Goal: Task Accomplishment & Management: Complete application form

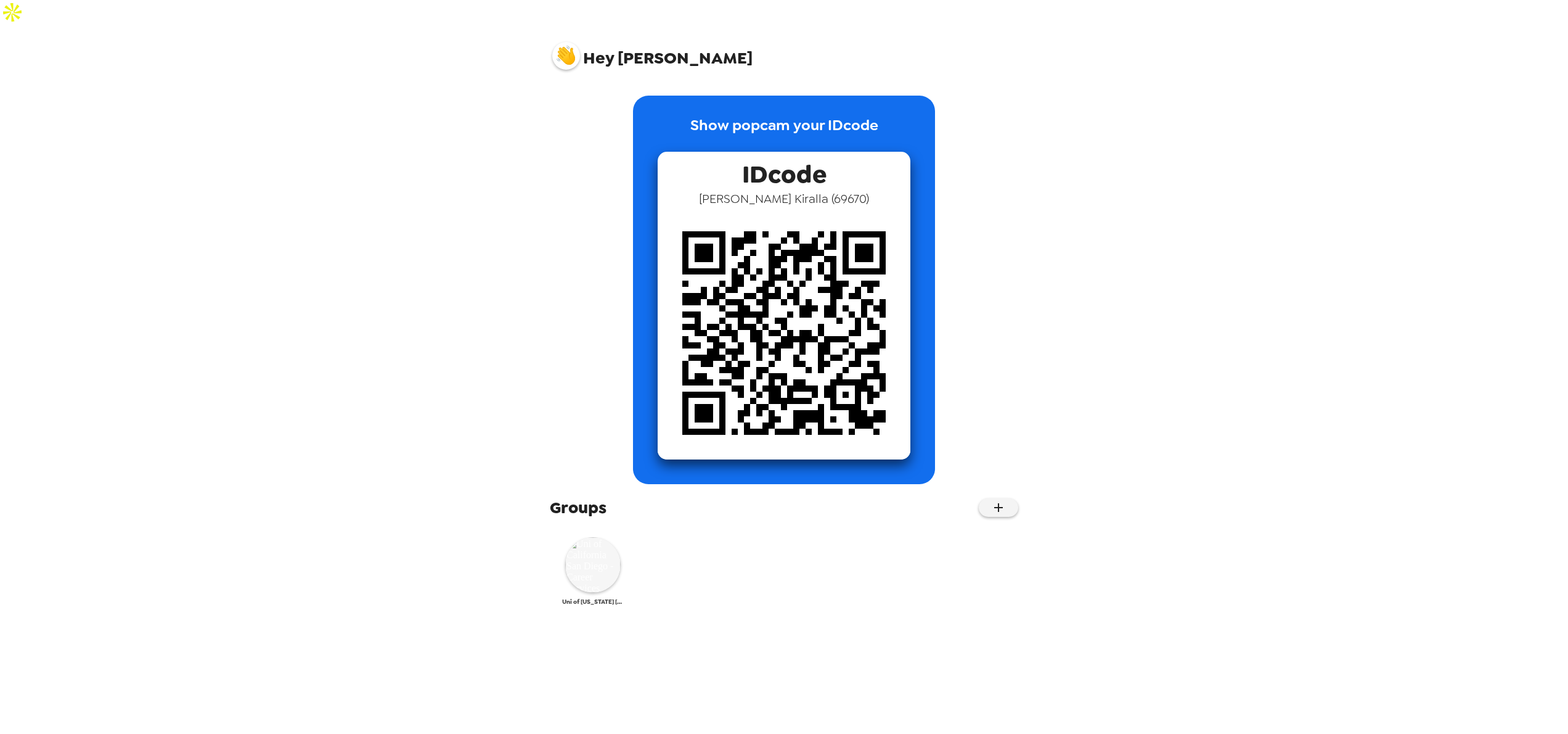
click at [585, 538] on img at bounding box center [593, 565] width 56 height 56
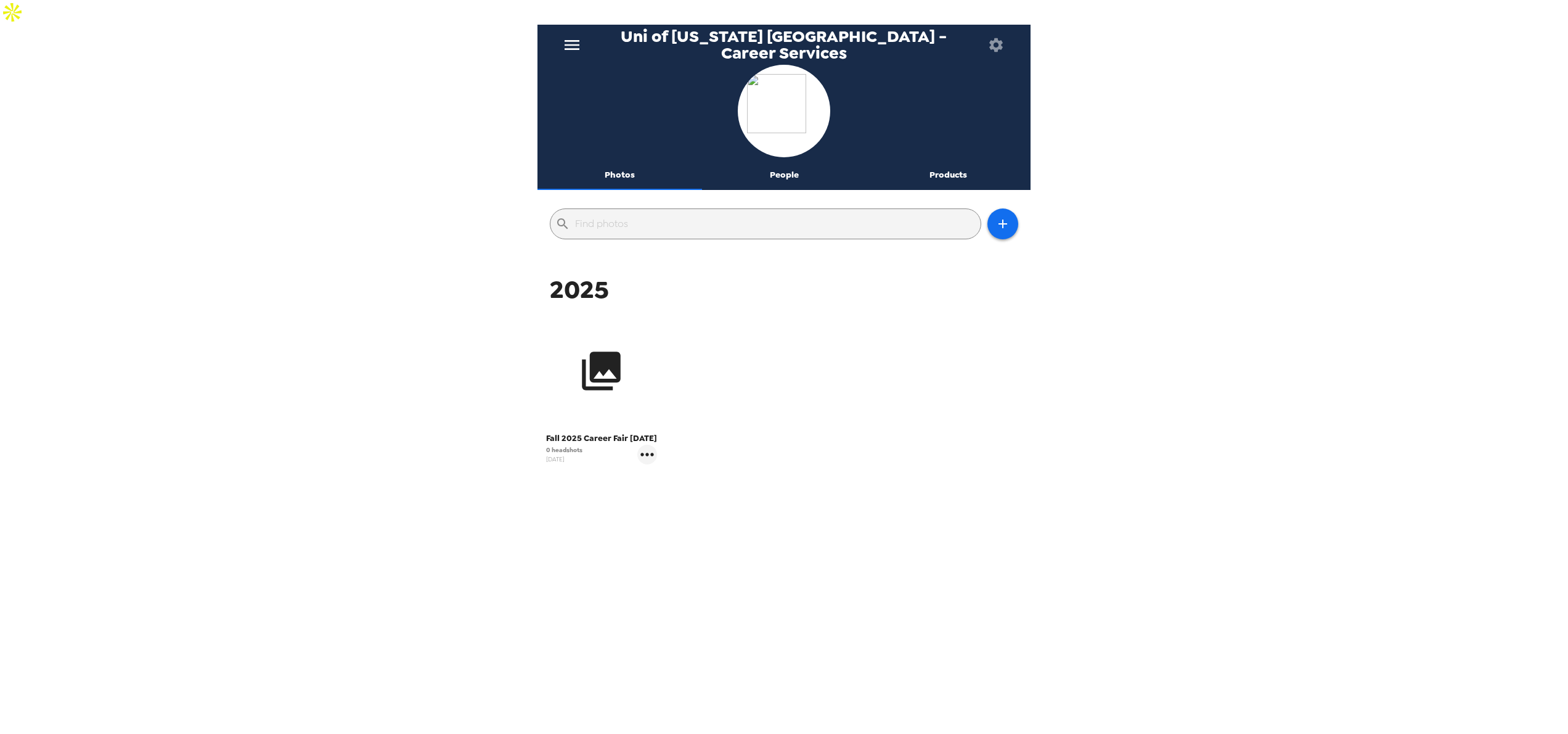
click at [592, 351] on icon "button" at bounding box center [602, 371] width 39 height 39
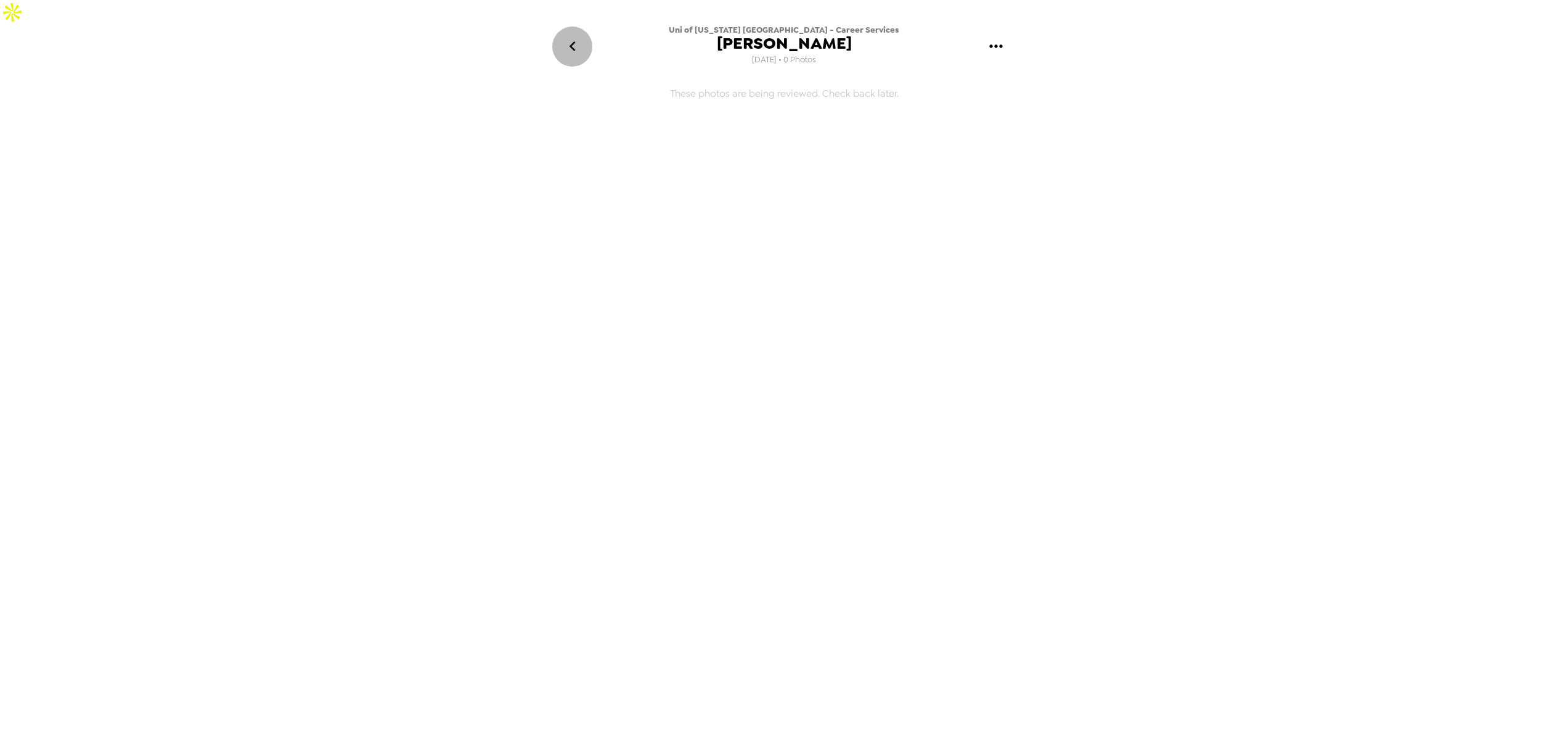
click at [567, 36] on icon "go back" at bounding box center [571, 45] width 19 height 19
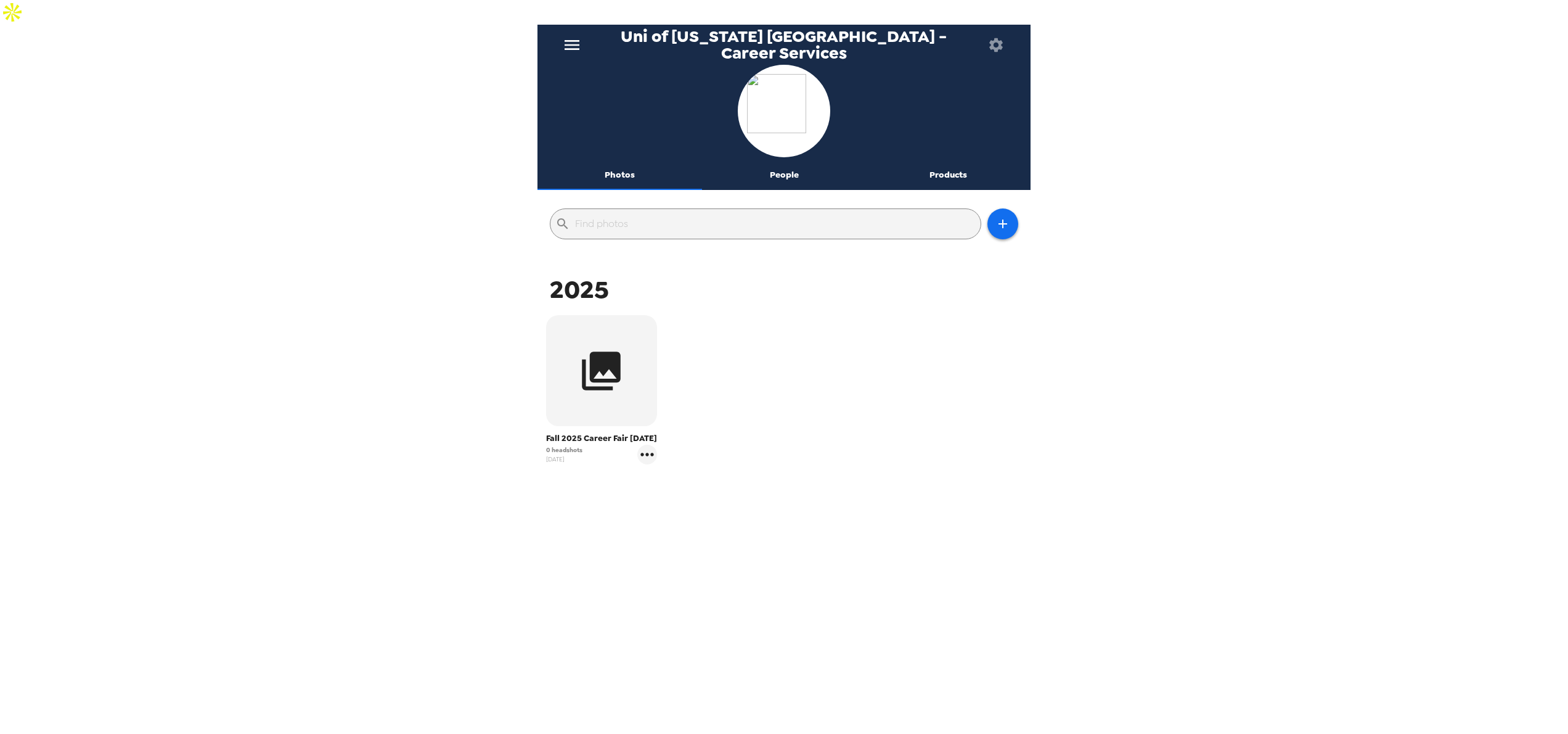
click at [564, 35] on icon "menu" at bounding box center [571, 44] width 19 height 19
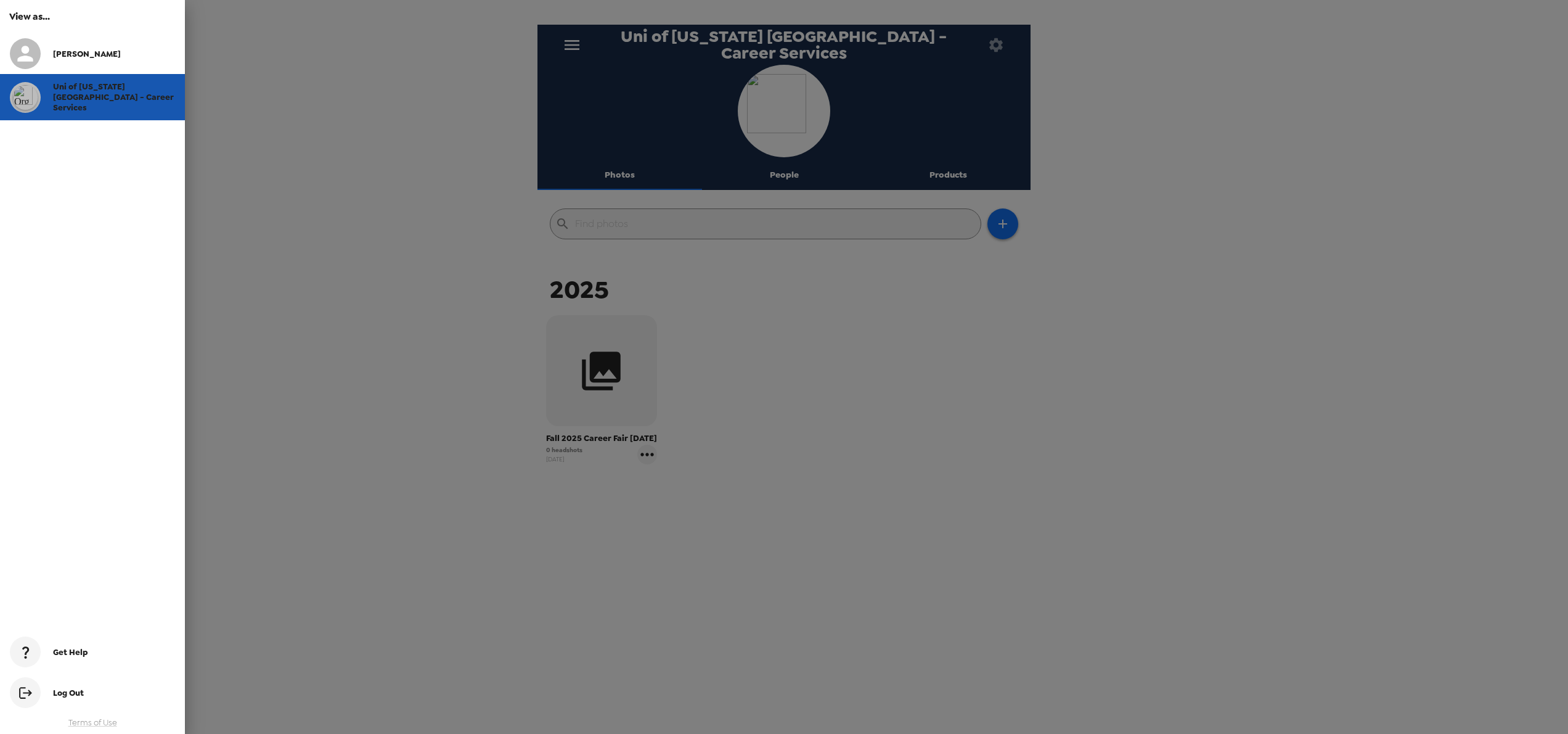
click at [123, 92] on span "Uni of [US_STATE] [GEOGRAPHIC_DATA] - Career Services" at bounding box center [113, 97] width 120 height 32
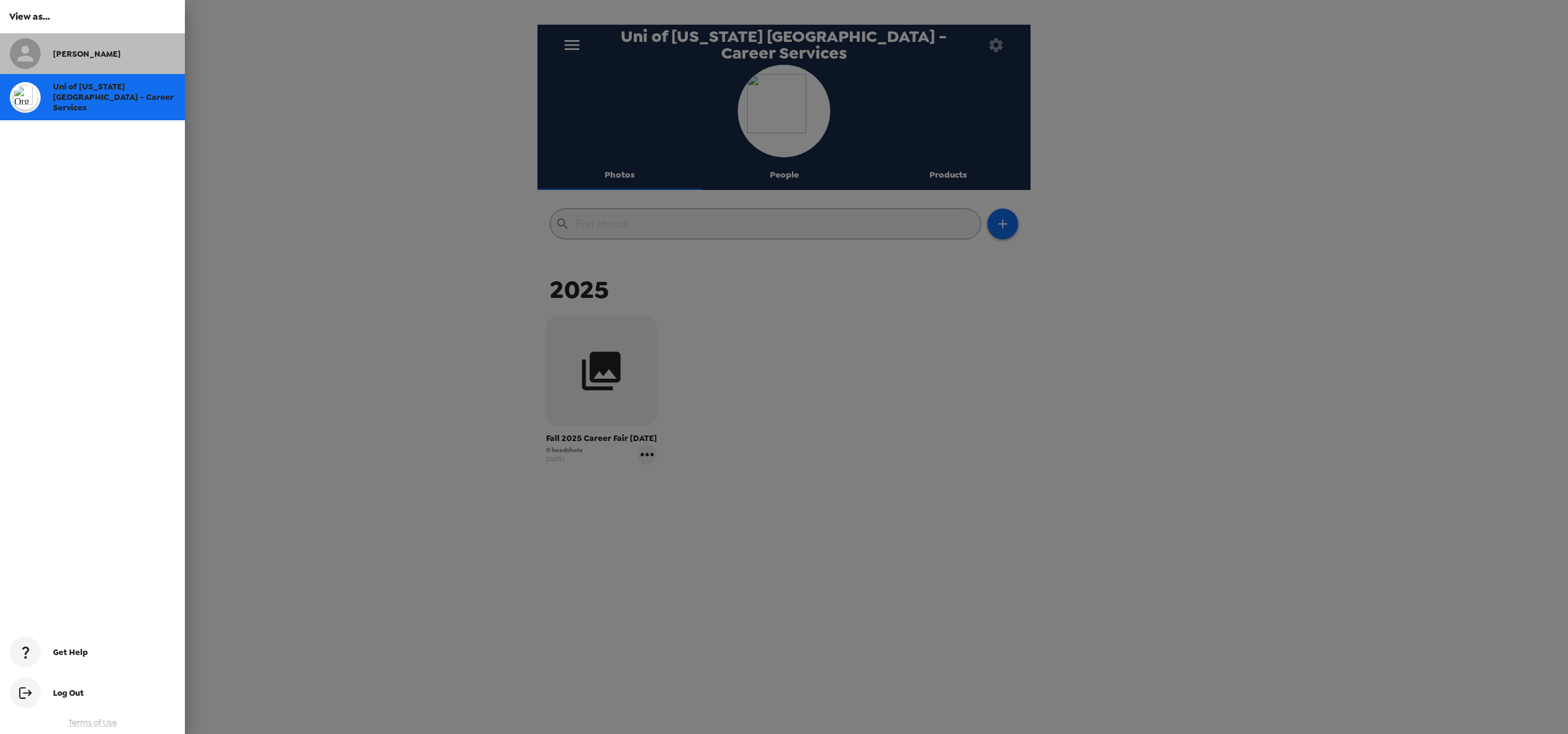
click at [67, 54] on span "[PERSON_NAME]" at bounding box center [86, 54] width 68 height 10
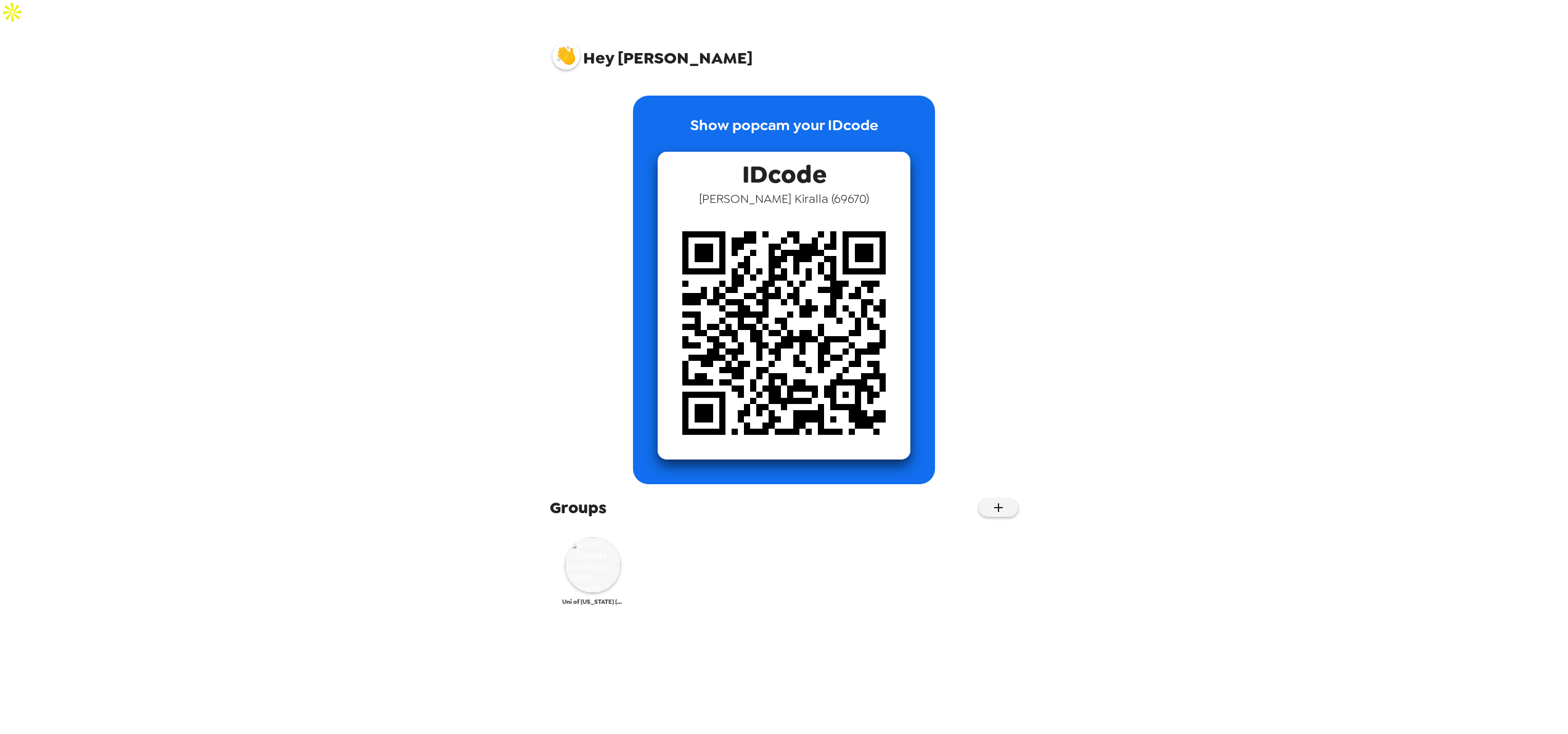
click at [575, 538] on img at bounding box center [593, 565] width 56 height 56
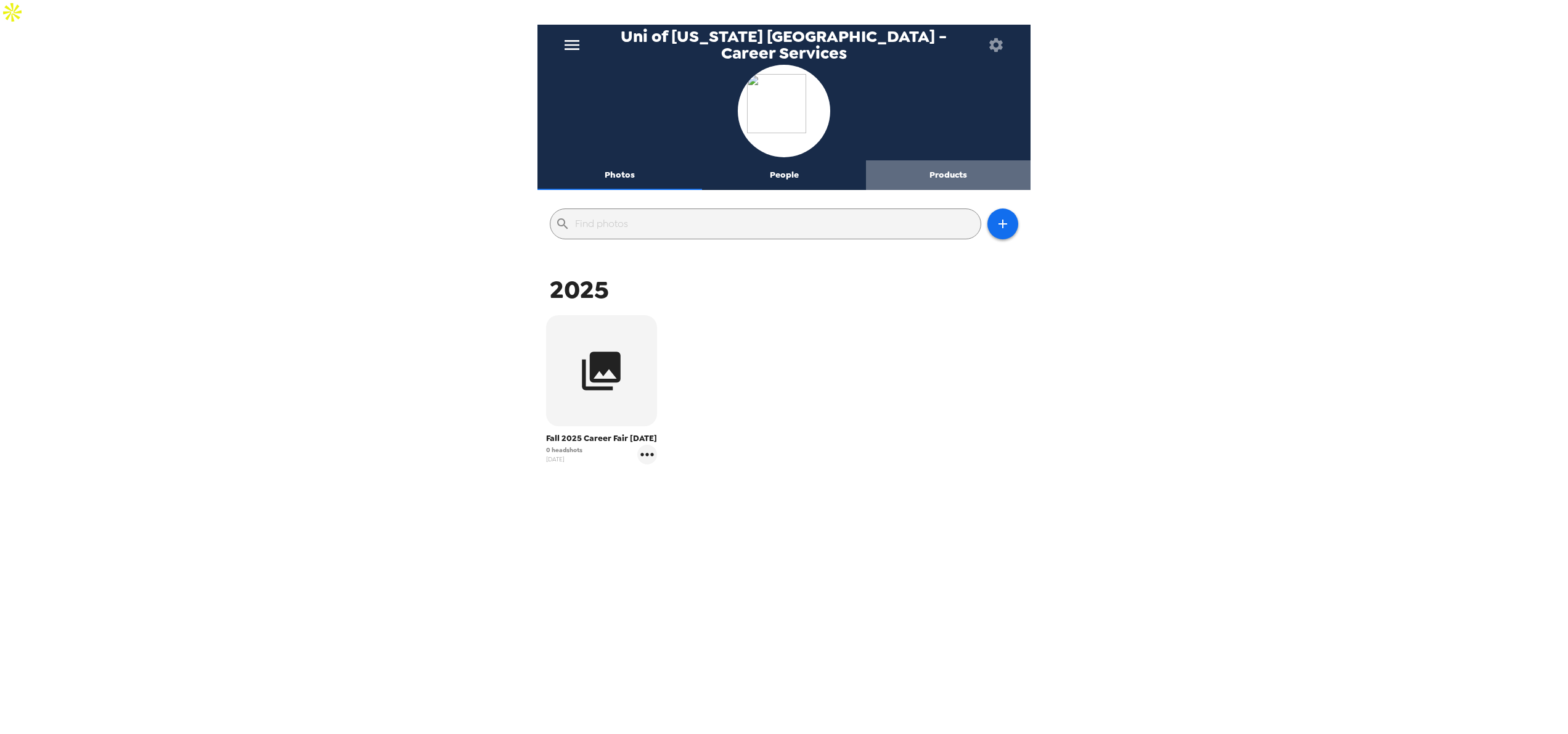
click at [938, 160] on button "Products" at bounding box center [948, 175] width 165 height 30
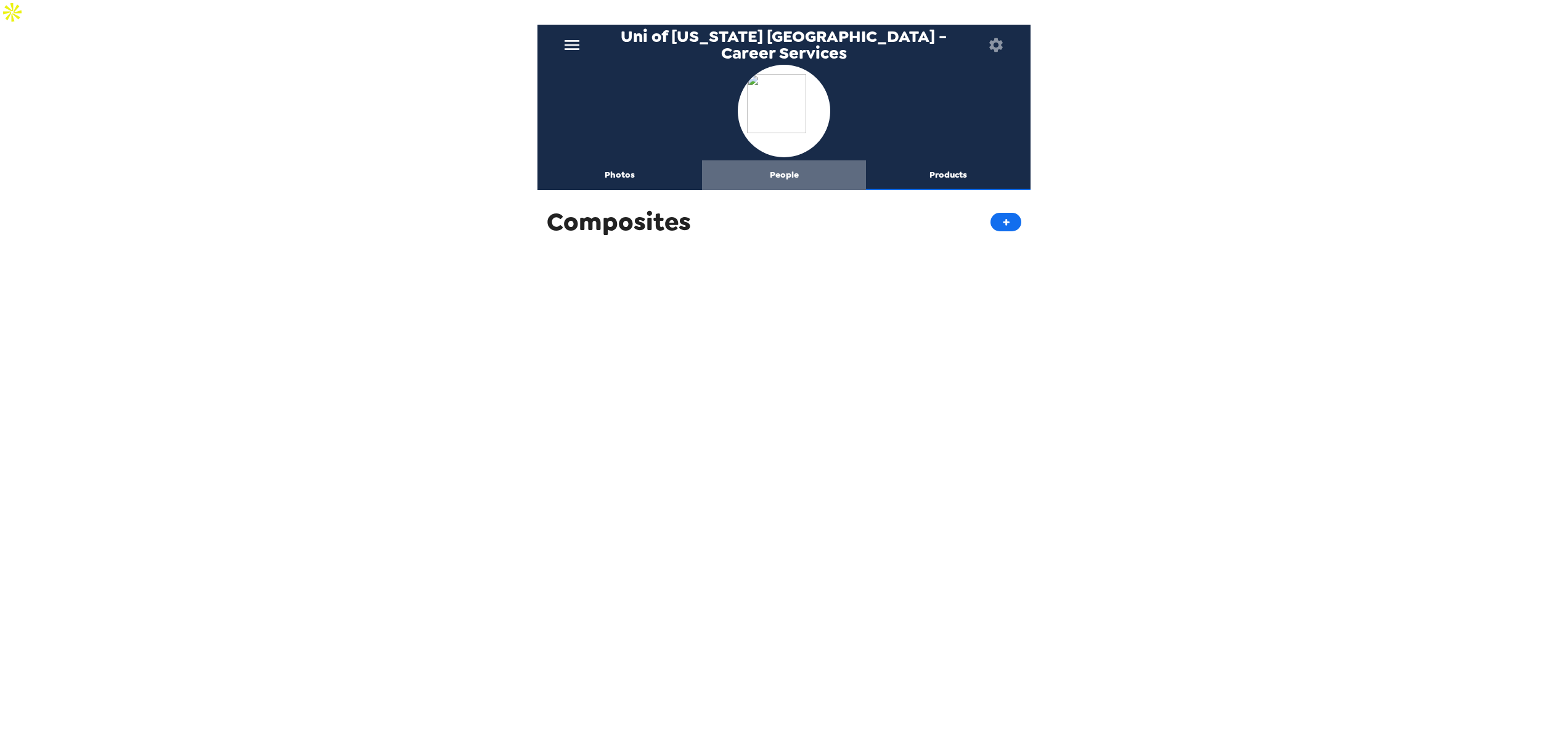
click at [785, 160] on button "People" at bounding box center [784, 175] width 165 height 30
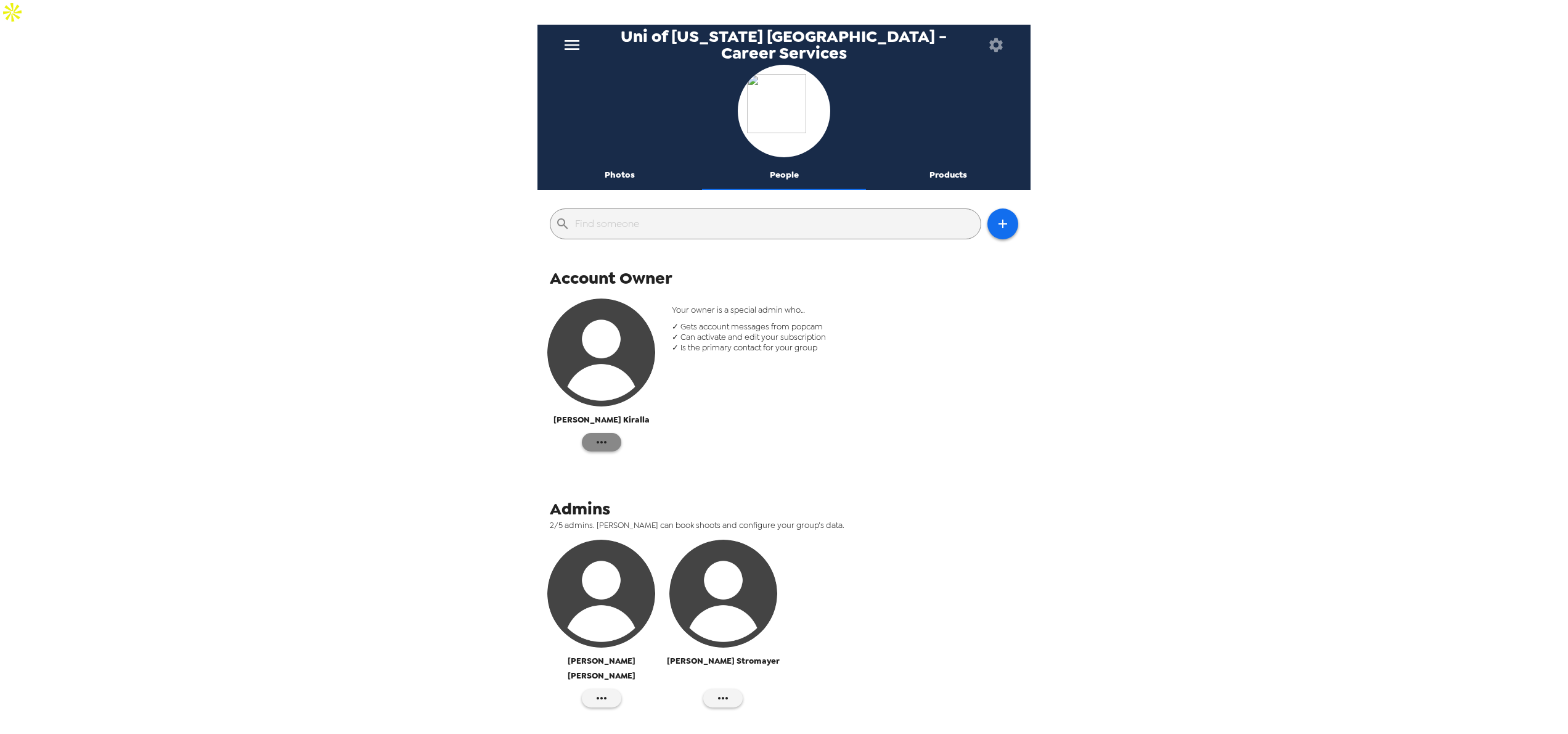
click at [603, 435] on icon "button" at bounding box center [601, 442] width 15 height 15
click at [618, 443] on span "Edit Details" at bounding box center [639, 443] width 51 height 15
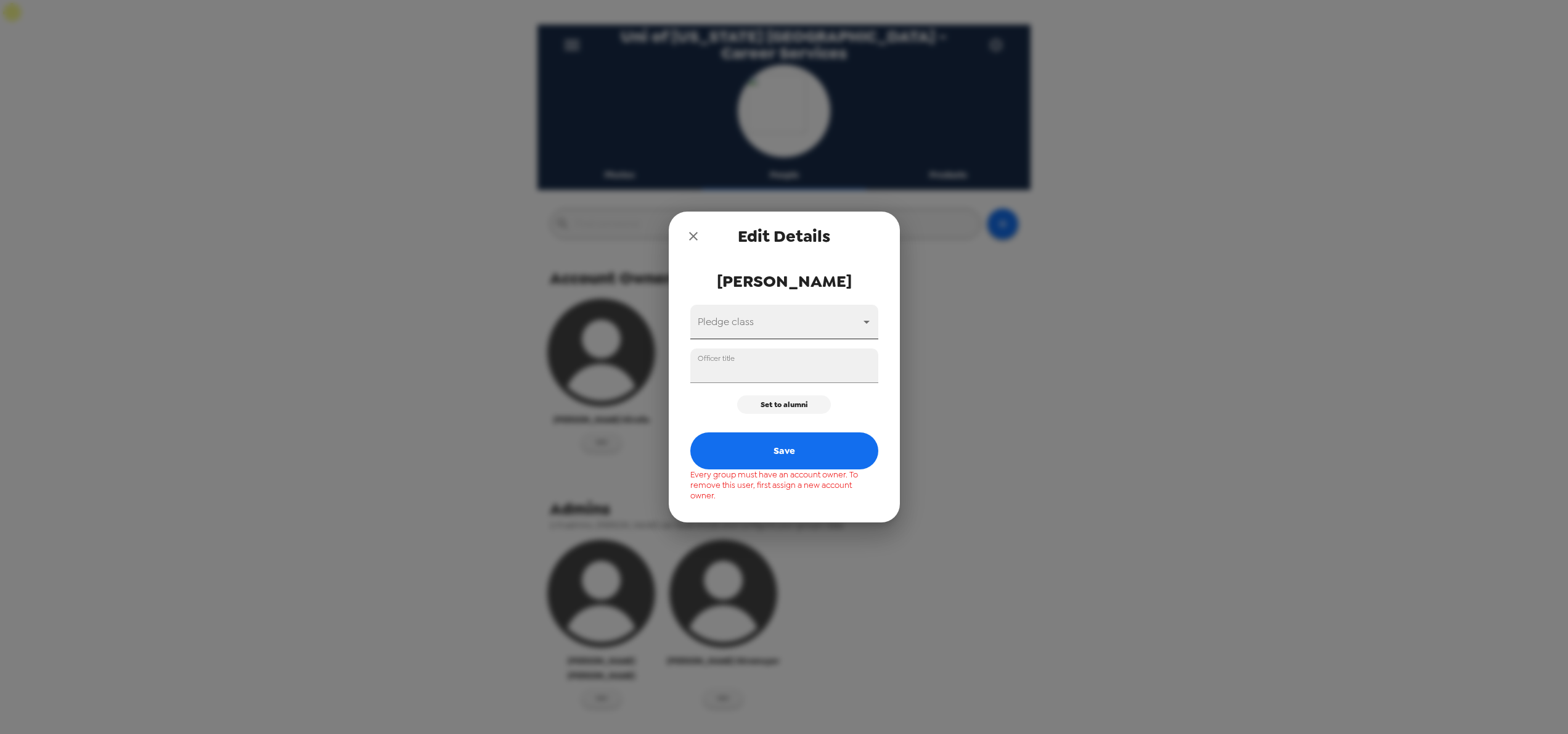
click at [710, 329] on body "Uni of California San Diego - Career Services Photos People Products ​ Account …" at bounding box center [784, 379] width 1568 height 758
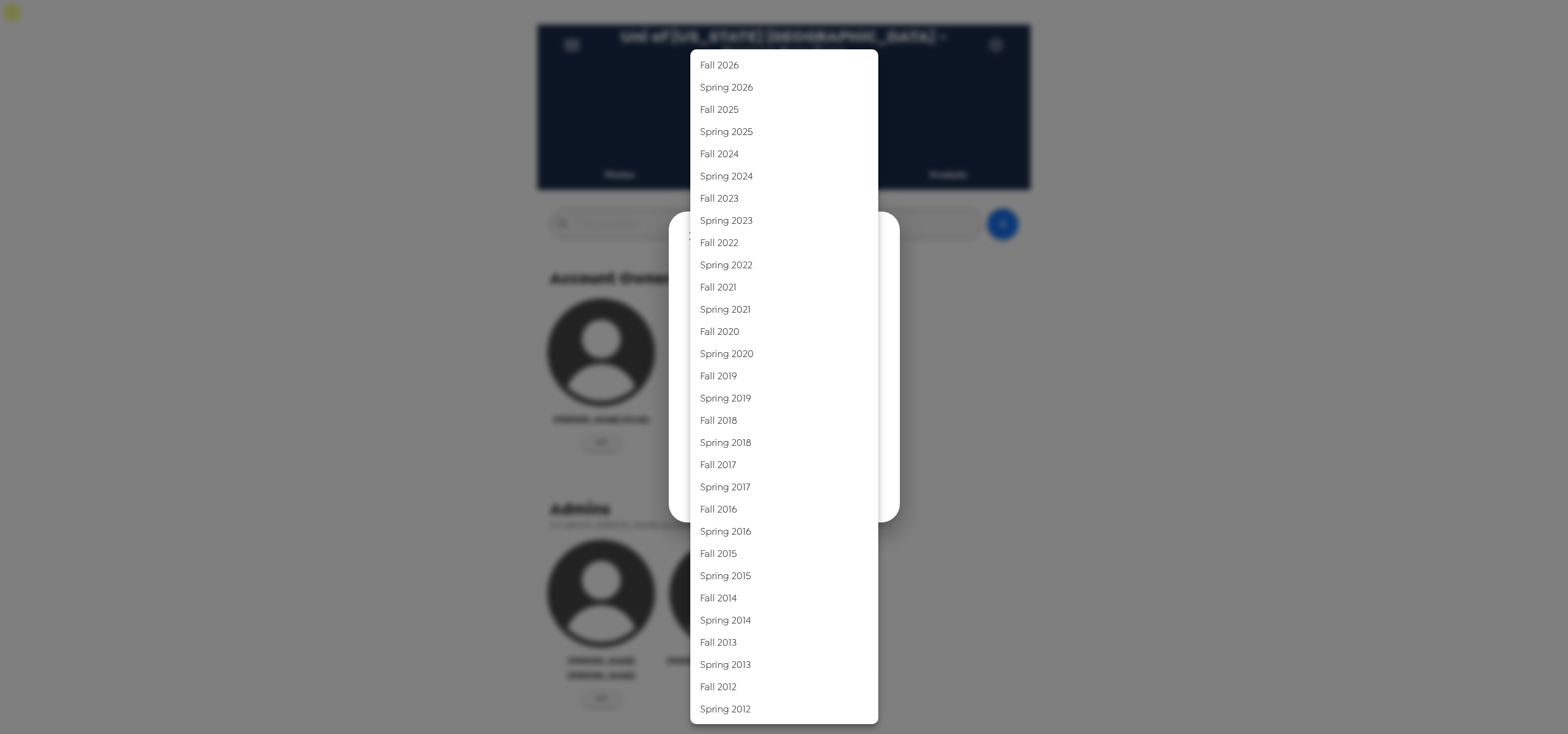
click at [1035, 296] on div at bounding box center [784, 367] width 1568 height 734
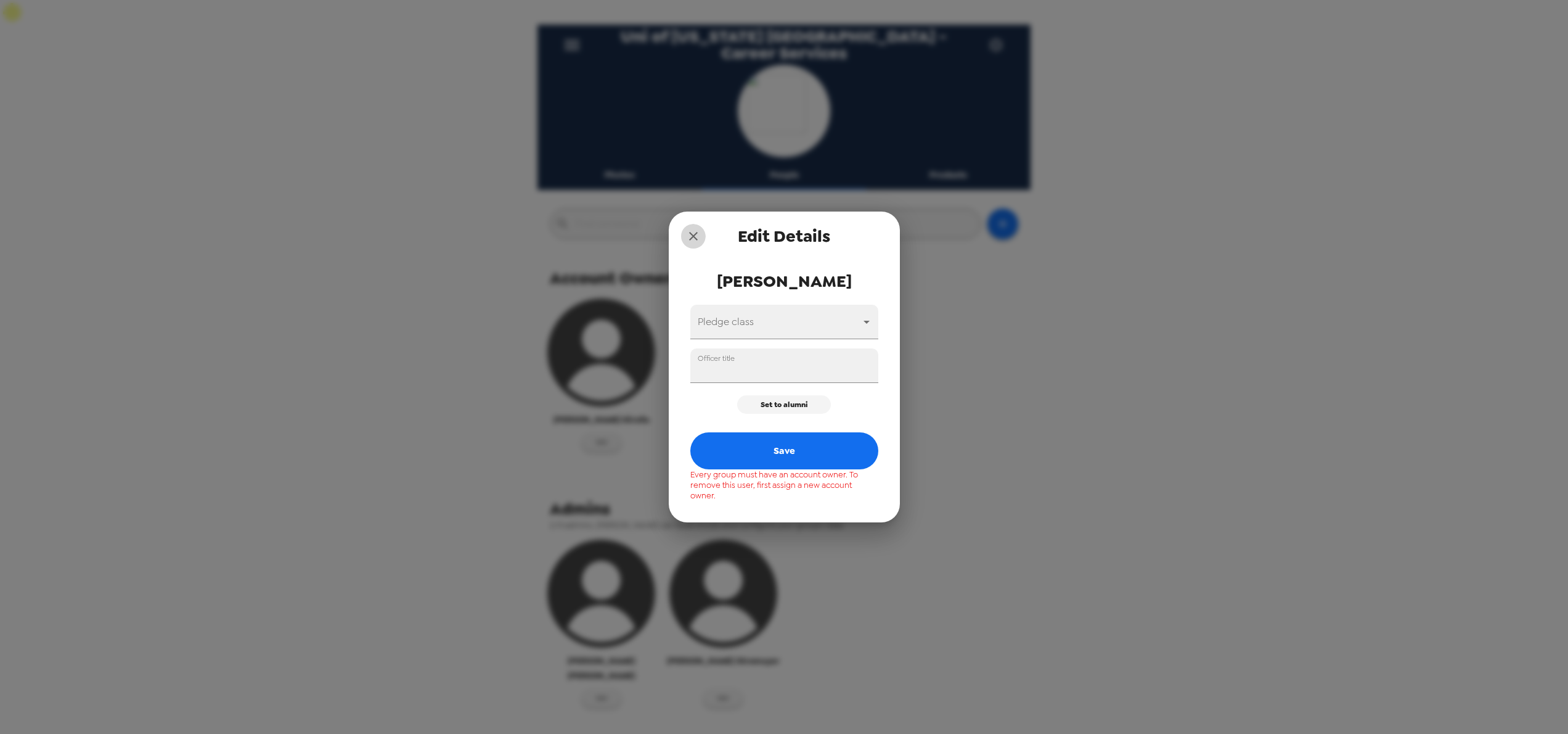
click at [694, 244] on icon "close" at bounding box center [694, 236] width 15 height 15
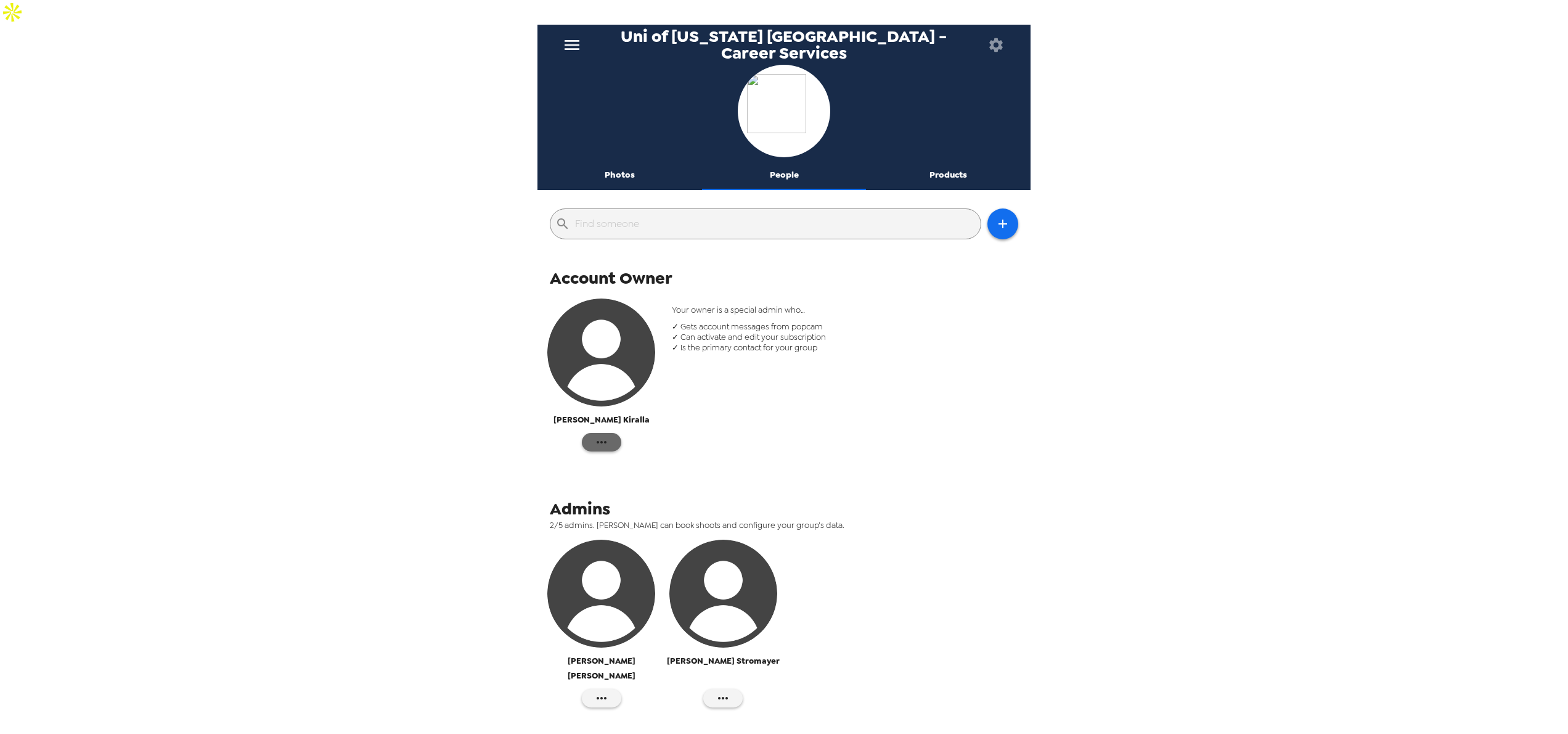
click at [608, 433] on button "button" at bounding box center [601, 442] width 40 height 19
click at [708, 379] on div at bounding box center [784, 367] width 1568 height 734
click at [576, 35] on icon "menu" at bounding box center [571, 44] width 19 height 19
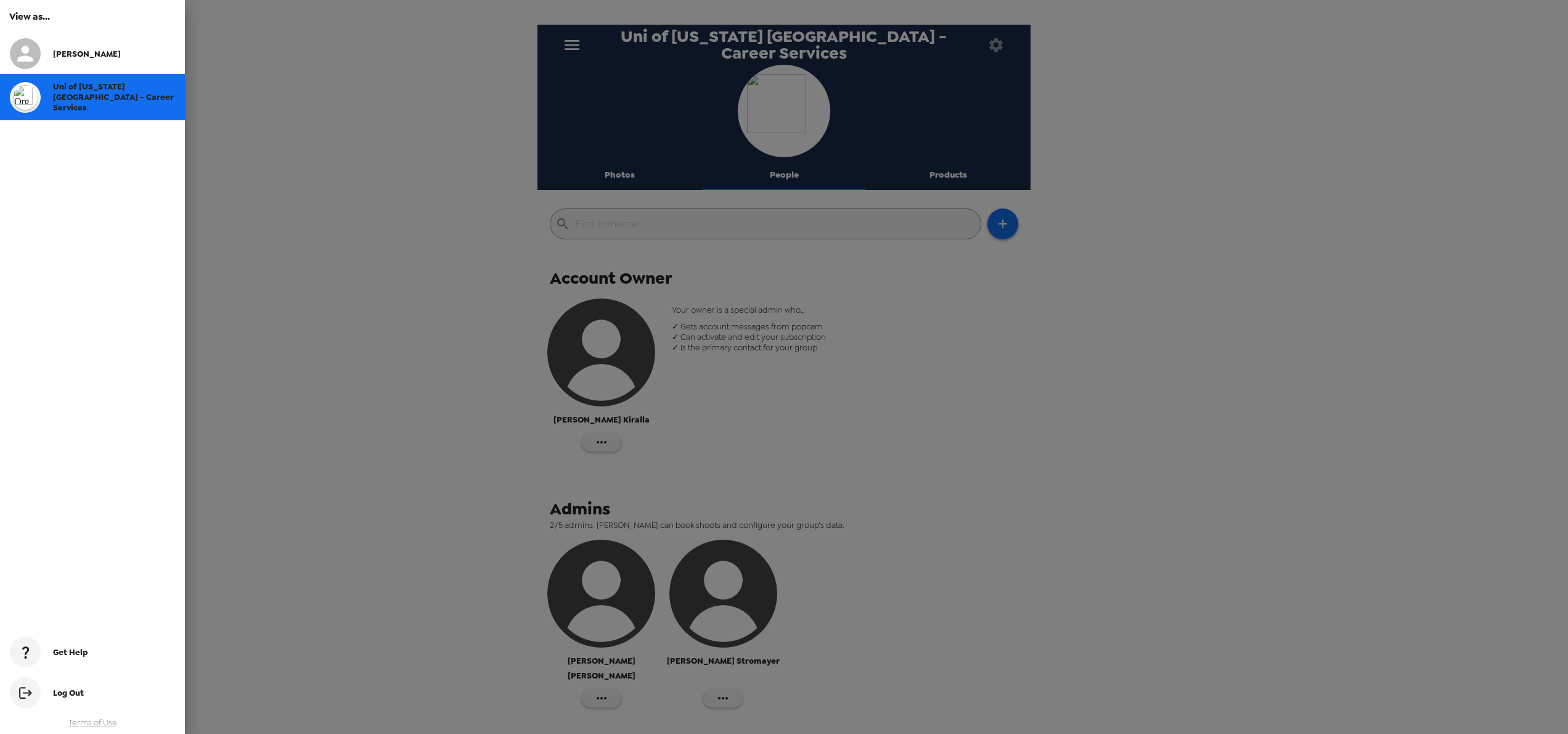
click at [68, 55] on span "[PERSON_NAME]" at bounding box center [86, 54] width 68 height 10
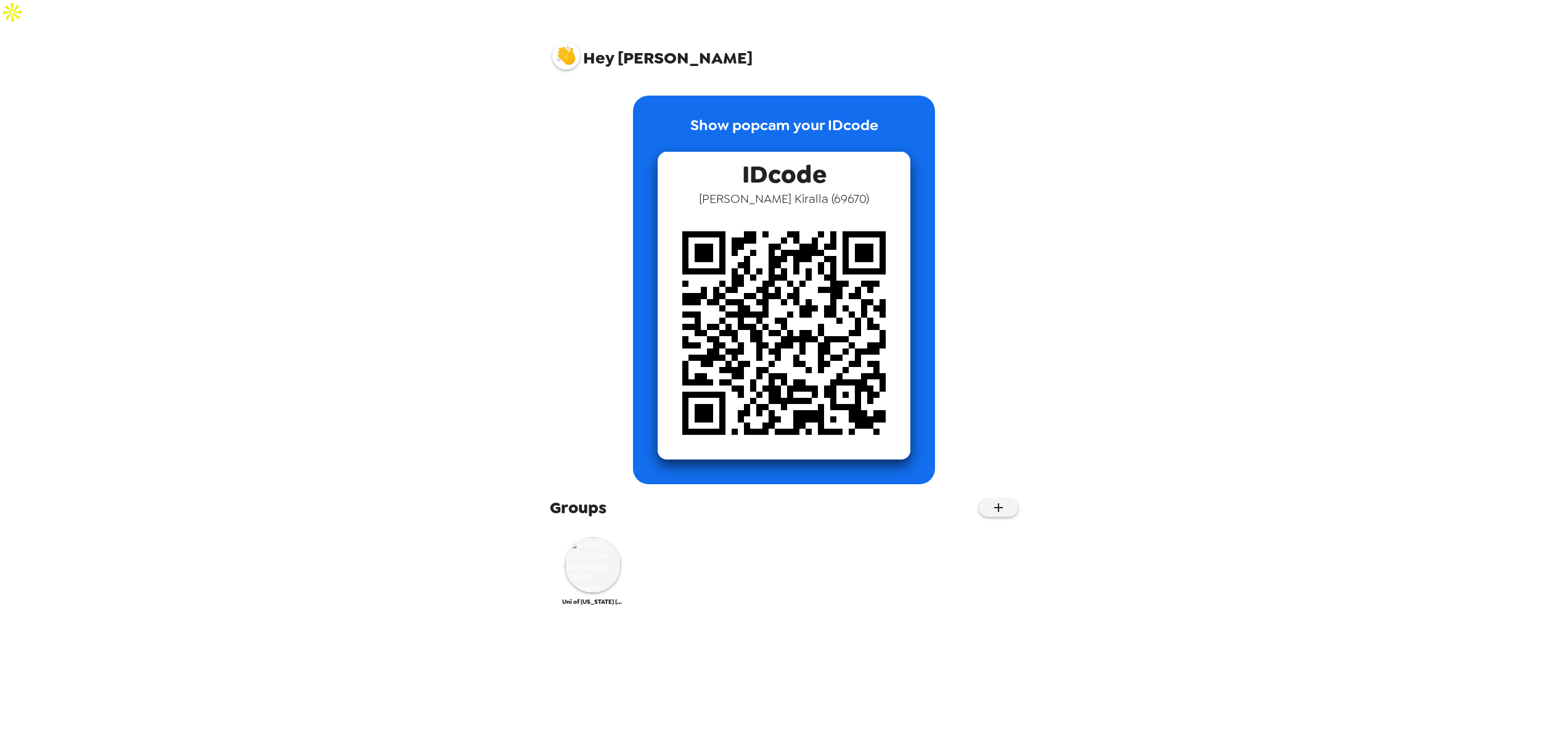
click at [722, 114] on p "Show popcam your IDcode" at bounding box center [784, 133] width 188 height 38
click at [774, 191] on span "Laura Kiralla ( 69670 )" at bounding box center [784, 198] width 170 height 16
click at [596, 538] on img at bounding box center [593, 565] width 56 height 56
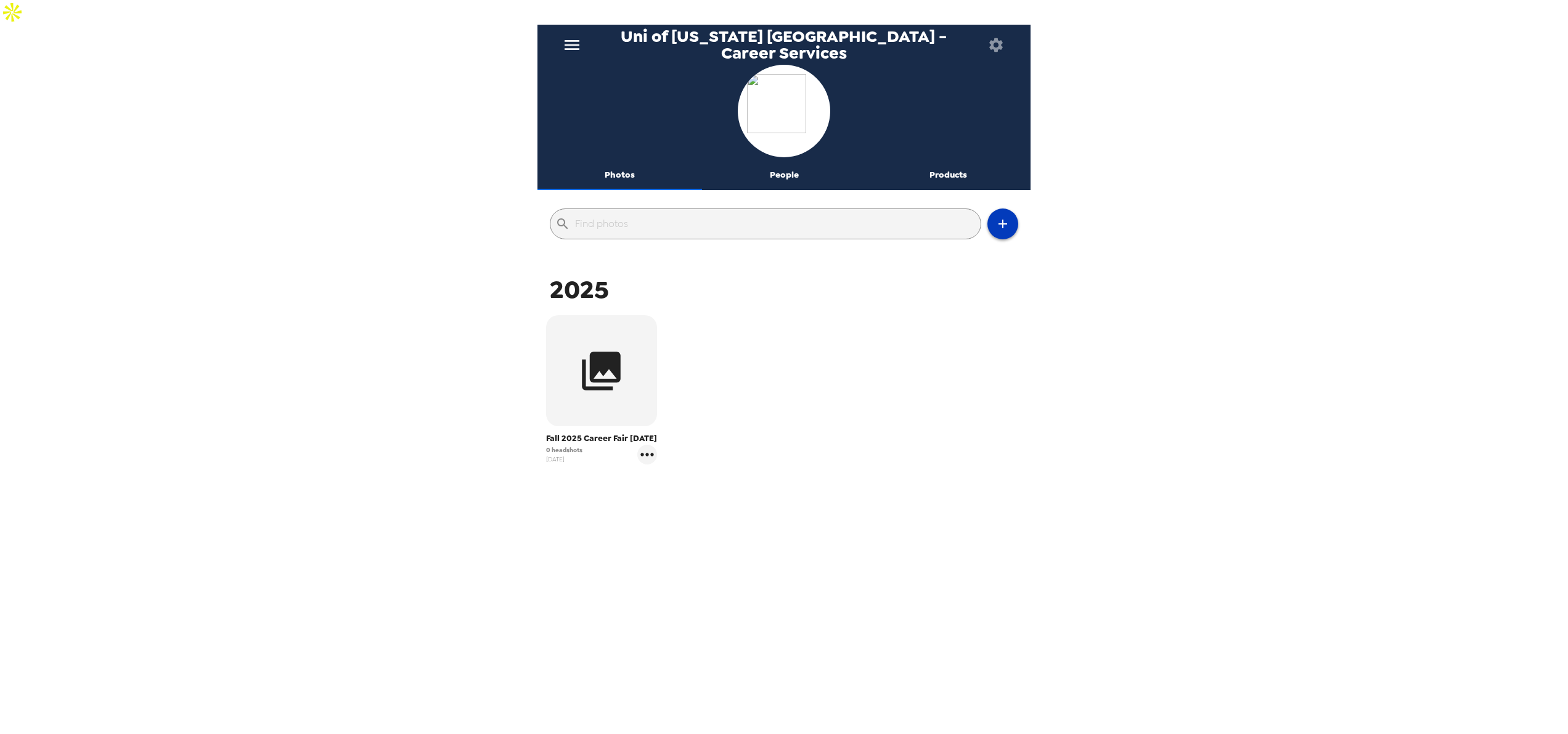
click at [1007, 220] on icon "button" at bounding box center [1002, 223] width 8 height 8
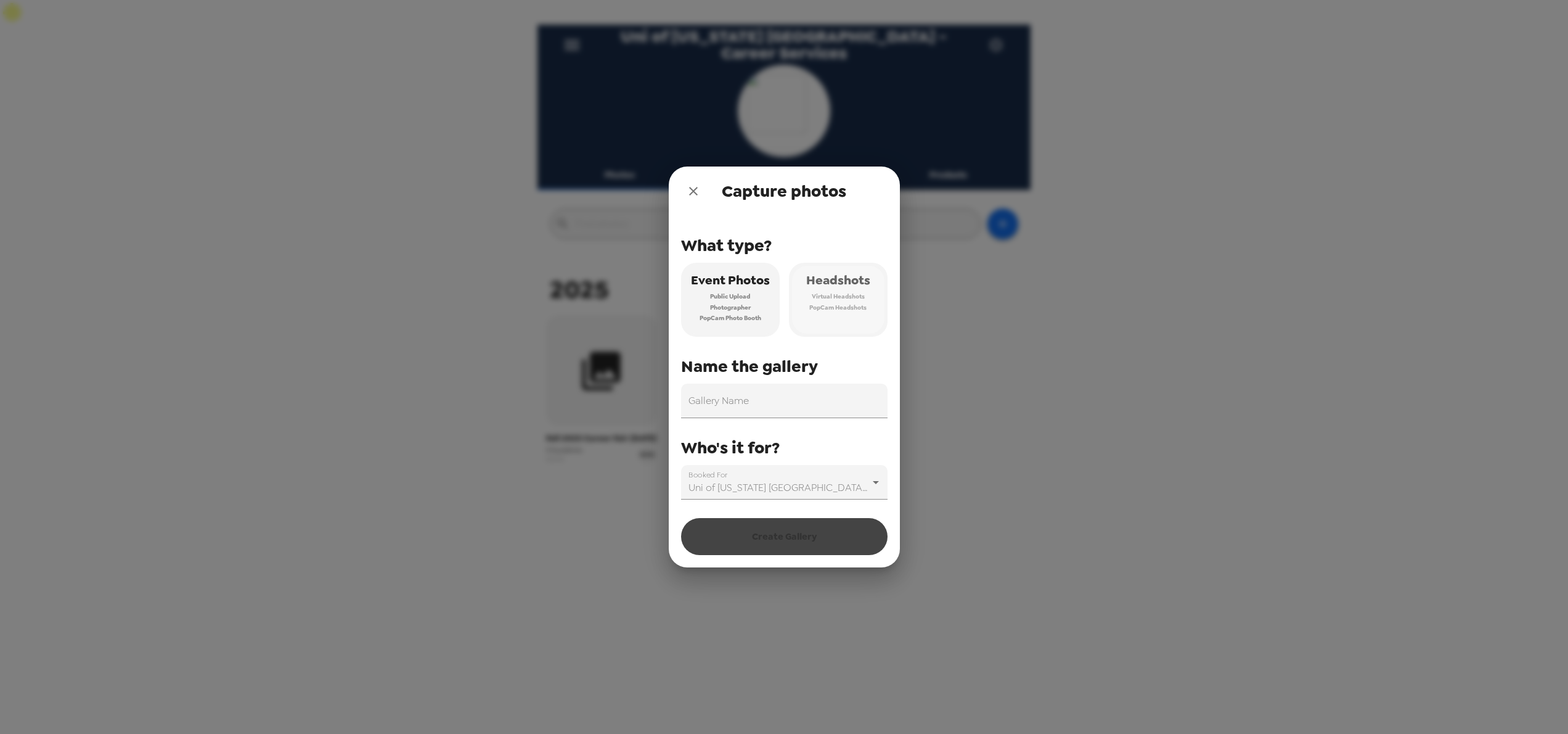
click at [834, 279] on span "Headshots" at bounding box center [837, 280] width 64 height 21
click at [743, 397] on input "Gallery Name" at bounding box center [784, 400] width 207 height 34
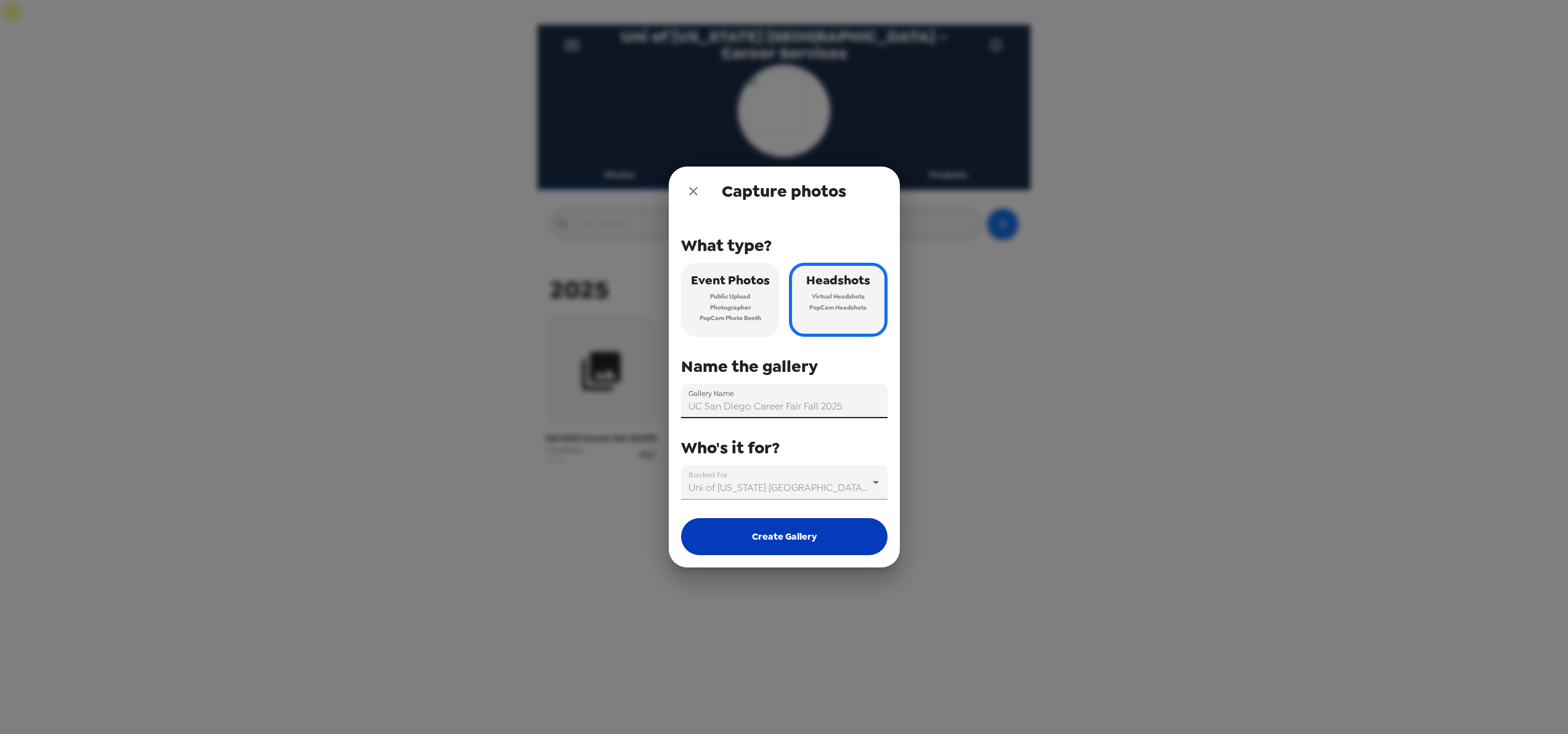
type input "UC San Diego Career Fair Fall 2025"
click at [752, 532] on button "Create Gallery" at bounding box center [784, 537] width 207 height 37
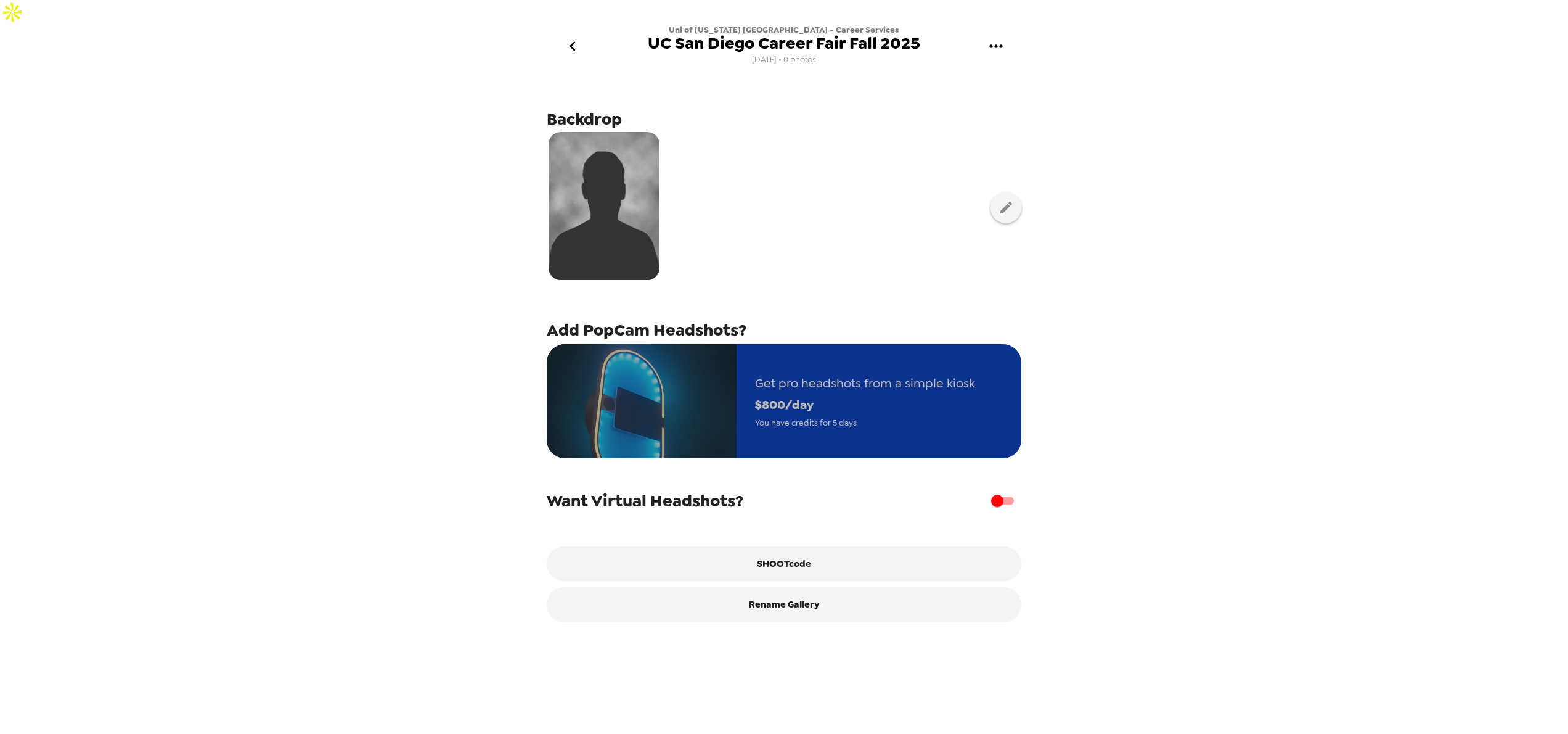
click at [901, 373] on span "Get pro headshots from a simple kiosk" at bounding box center [865, 383] width 220 height 21
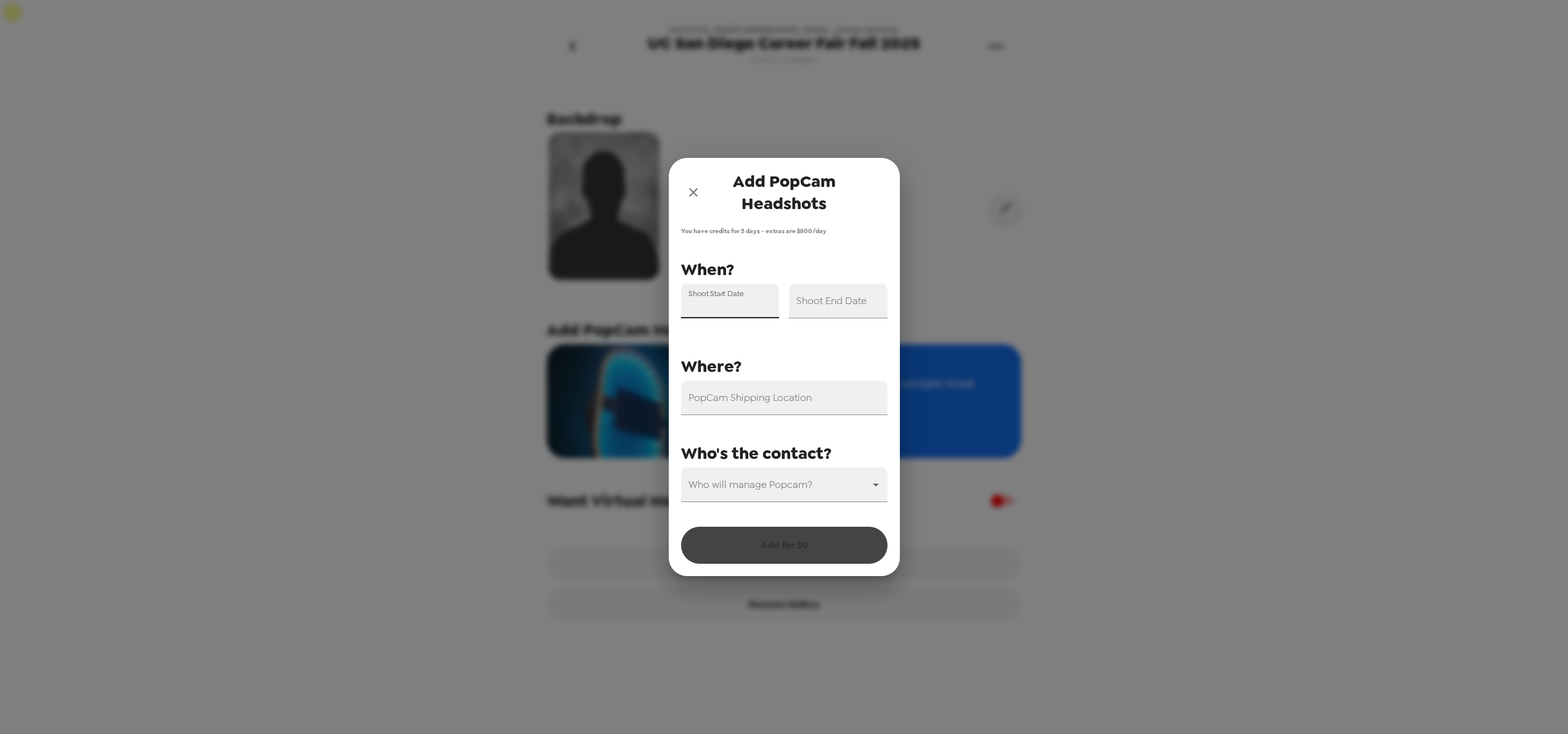
click at [756, 301] on input "Shoot Start Date" at bounding box center [730, 300] width 98 height 34
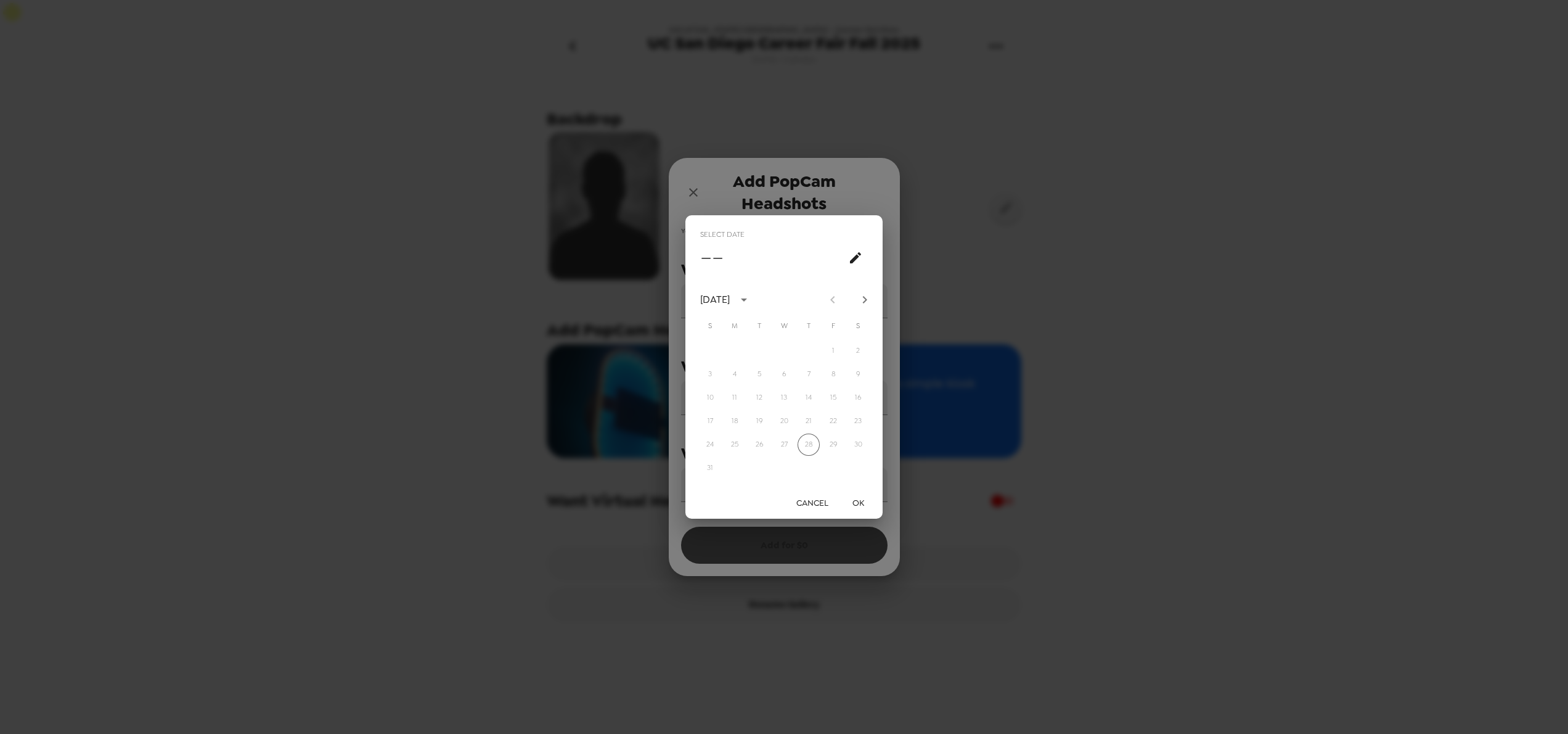
click at [864, 298] on icon "Next month" at bounding box center [864, 299] width 15 height 15
click at [864, 299] on icon "Next month" at bounding box center [864, 299] width 15 height 15
click at [808, 374] on button "9" at bounding box center [809, 374] width 22 height 22
click at [860, 497] on button "OK" at bounding box center [858, 502] width 40 height 23
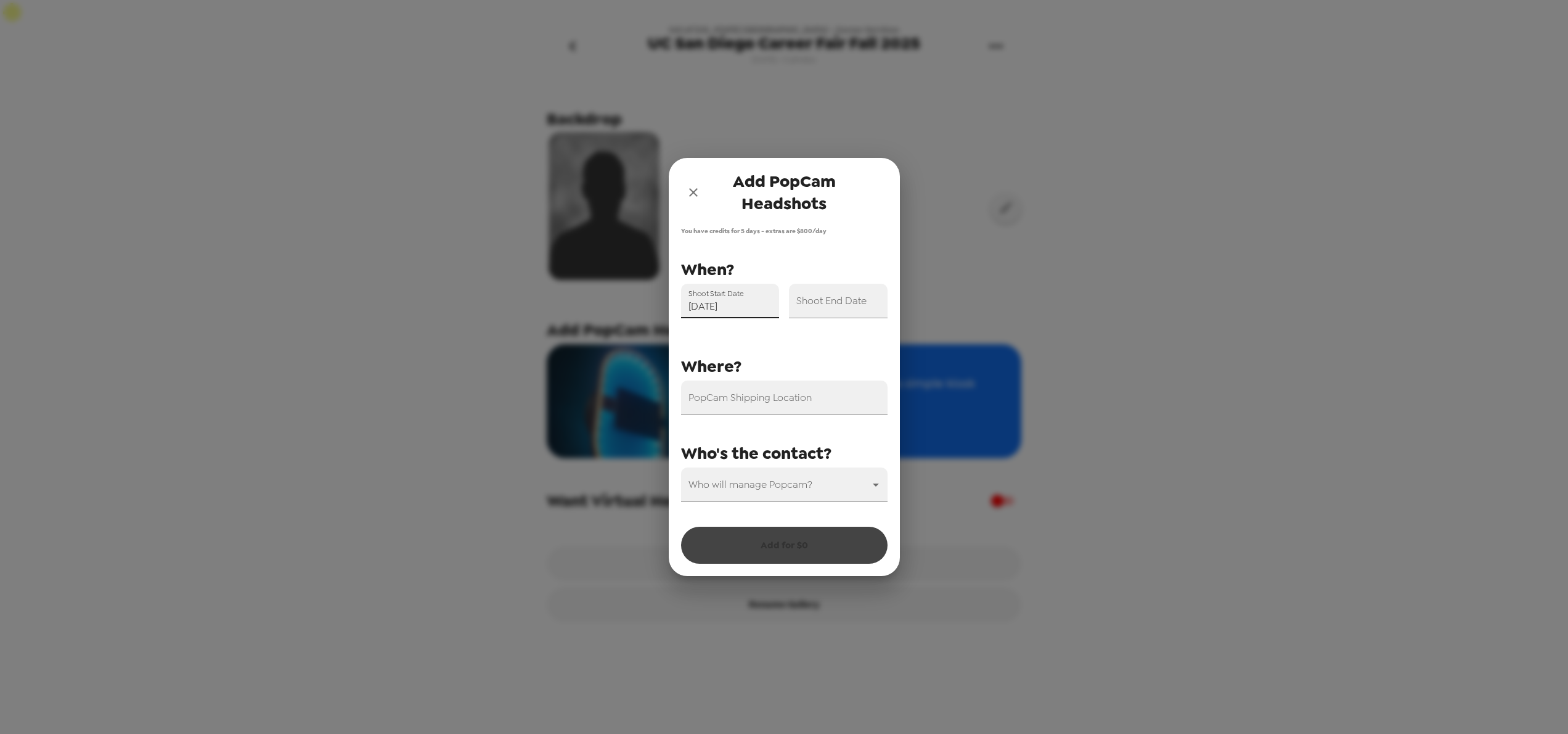
click at [769, 299] on input "[DATE]" at bounding box center [730, 300] width 98 height 34
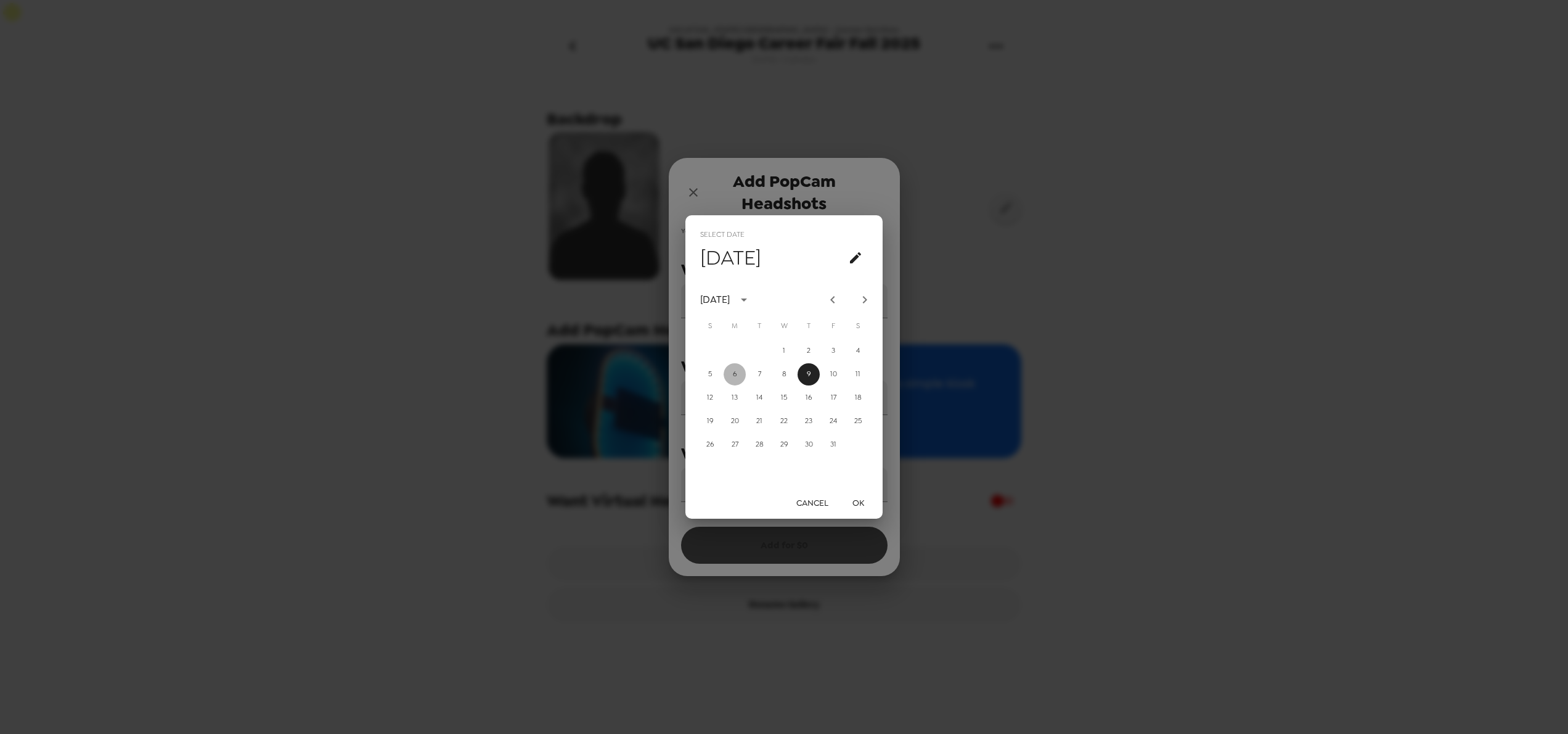
click at [738, 374] on button "6" at bounding box center [734, 374] width 22 height 22
type input "[DATE]"
click at [857, 500] on button "OK" at bounding box center [858, 502] width 40 height 23
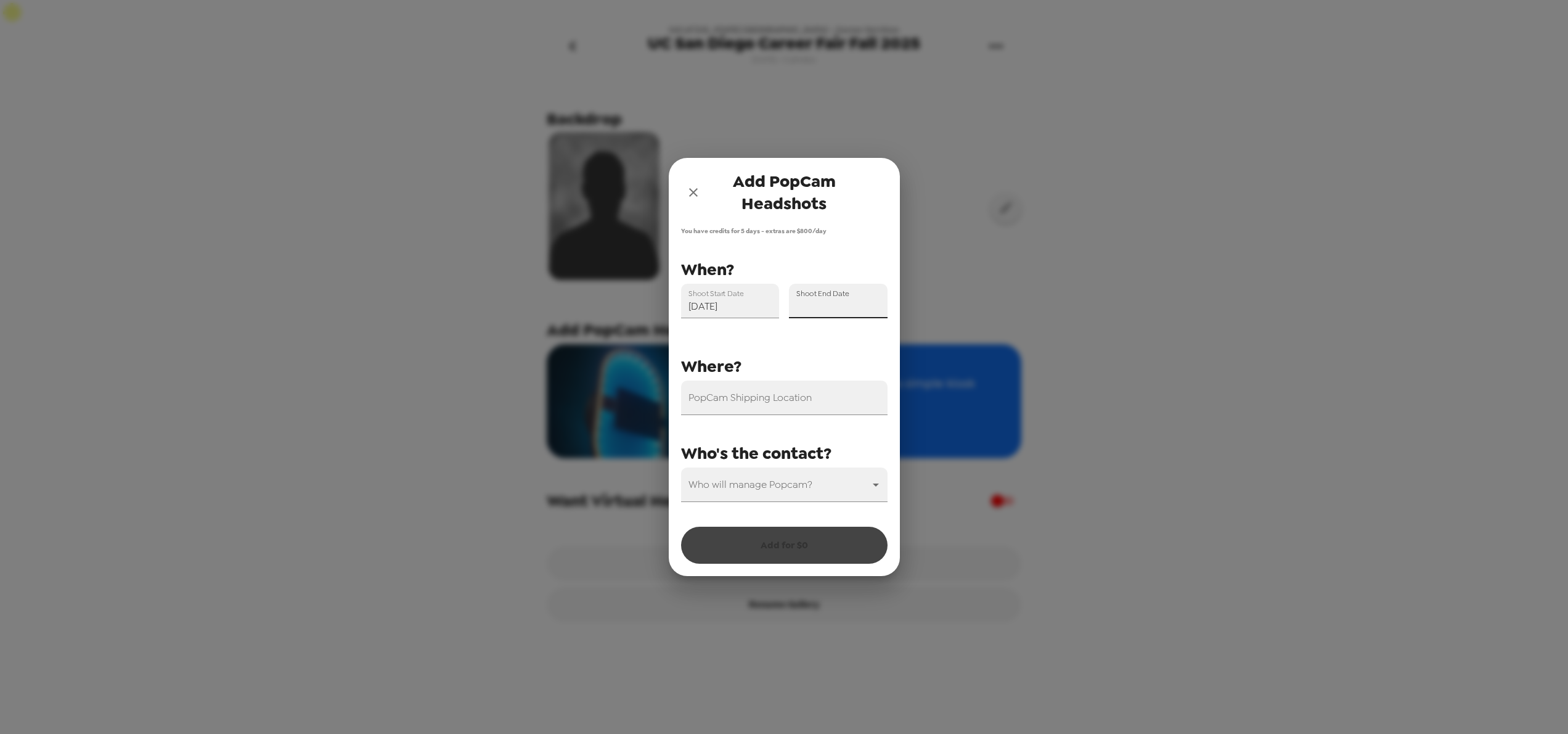
click at [848, 310] on input "Shoot End Date" at bounding box center [838, 300] width 98 height 34
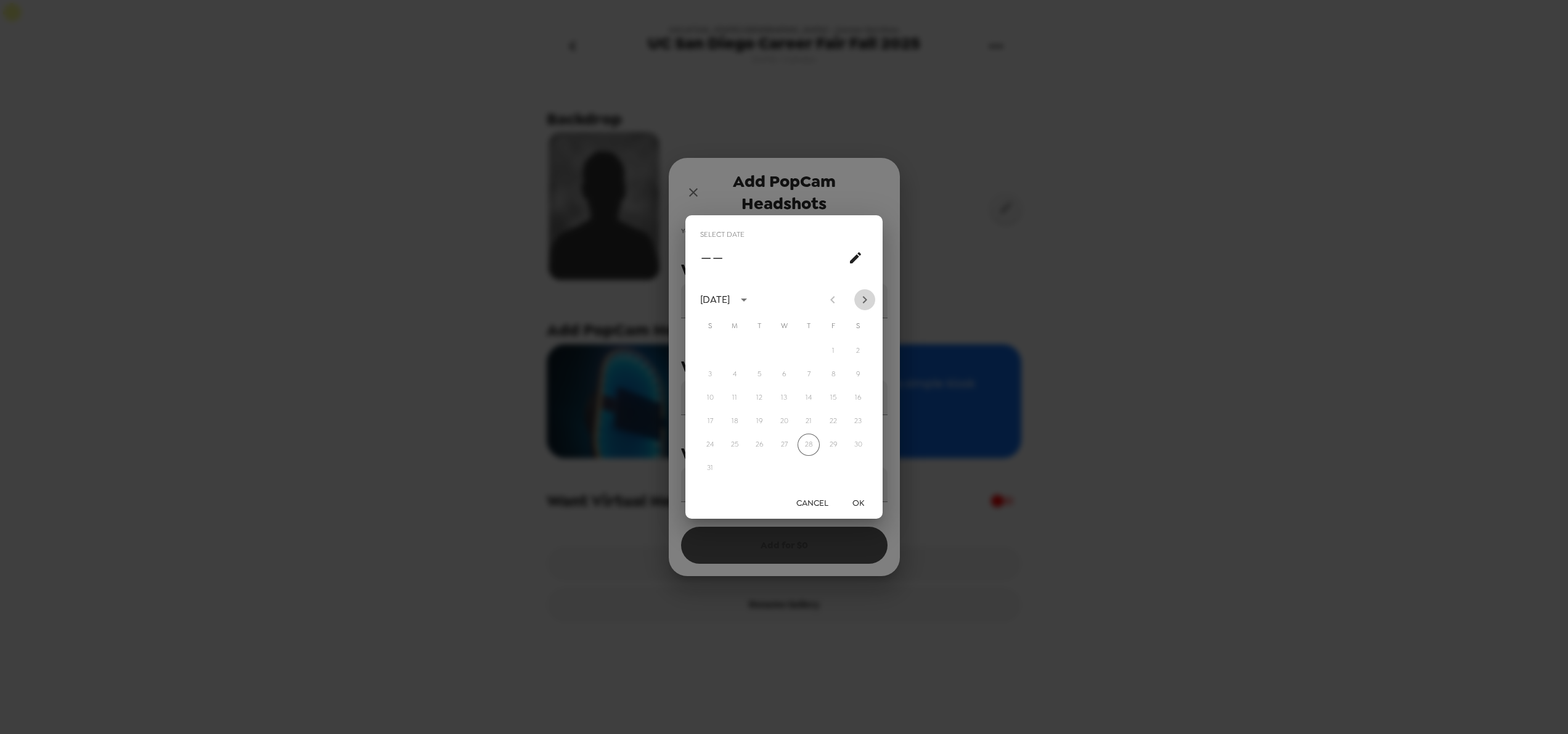
click at [864, 297] on icon "Next month" at bounding box center [864, 299] width 5 height 7
click at [812, 375] on button "9" at bounding box center [809, 374] width 22 height 22
type input "[DATE]"
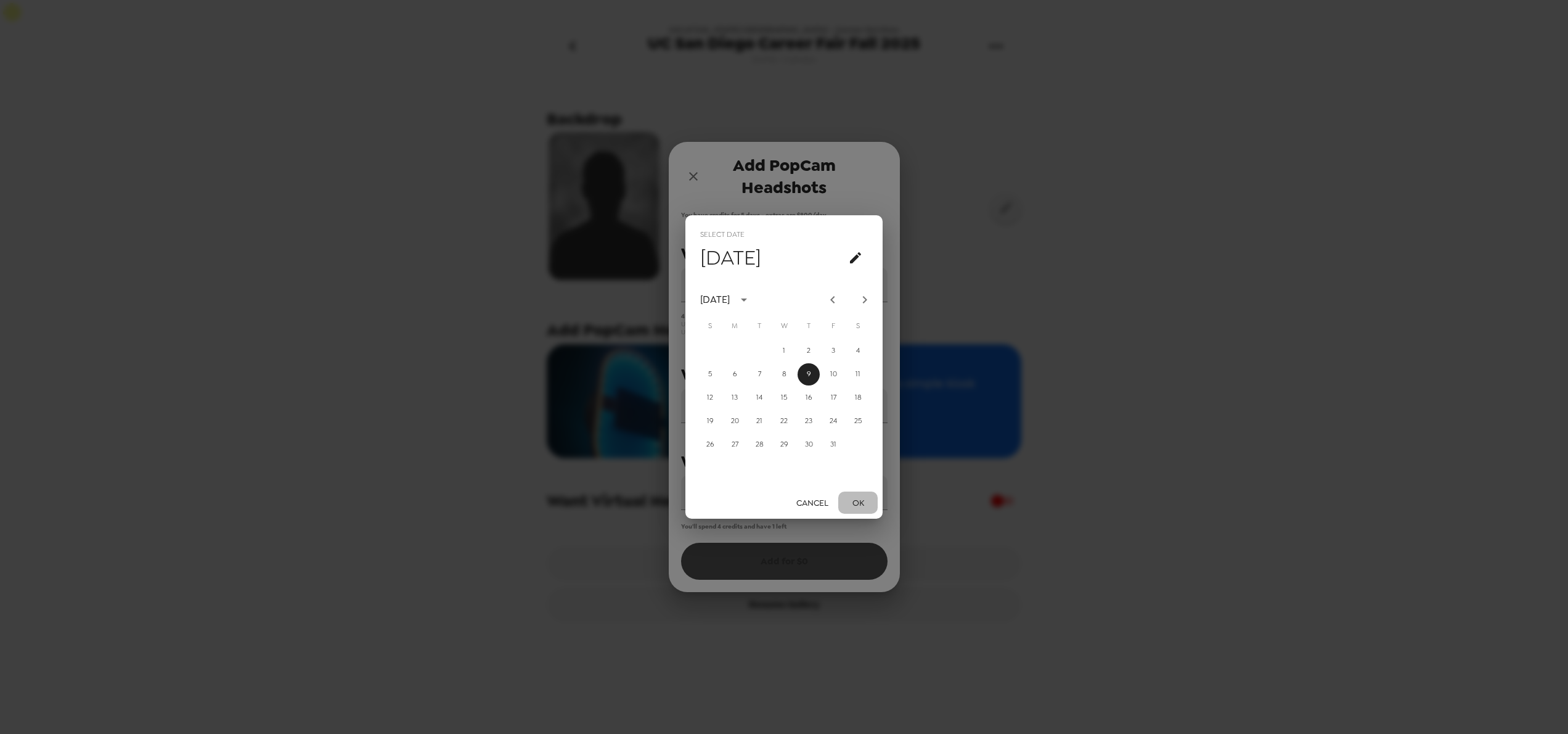
click at [861, 504] on button "OK" at bounding box center [858, 502] width 40 height 23
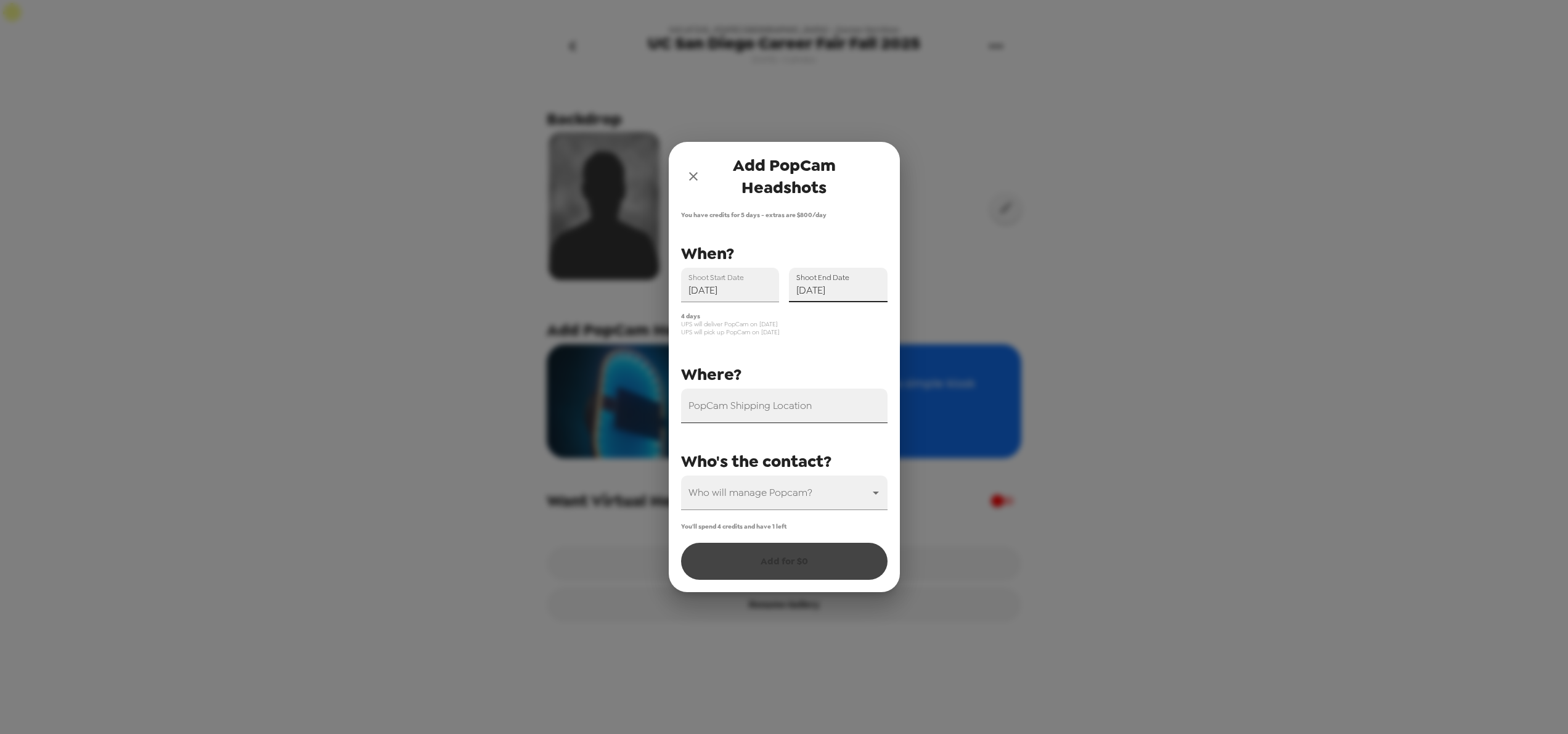
click at [826, 413] on input "PopCam Shipping Location" at bounding box center [784, 405] width 207 height 34
click at [802, 491] on body "Uni of [US_STATE] [GEOGRAPHIC_DATA] - Career Services [GEOGRAPHIC_DATA] [GEOGRA…" at bounding box center [784, 379] width 1568 height 758
click at [770, 544] on li "[PERSON_NAME]" at bounding box center [784, 549] width 207 height 22
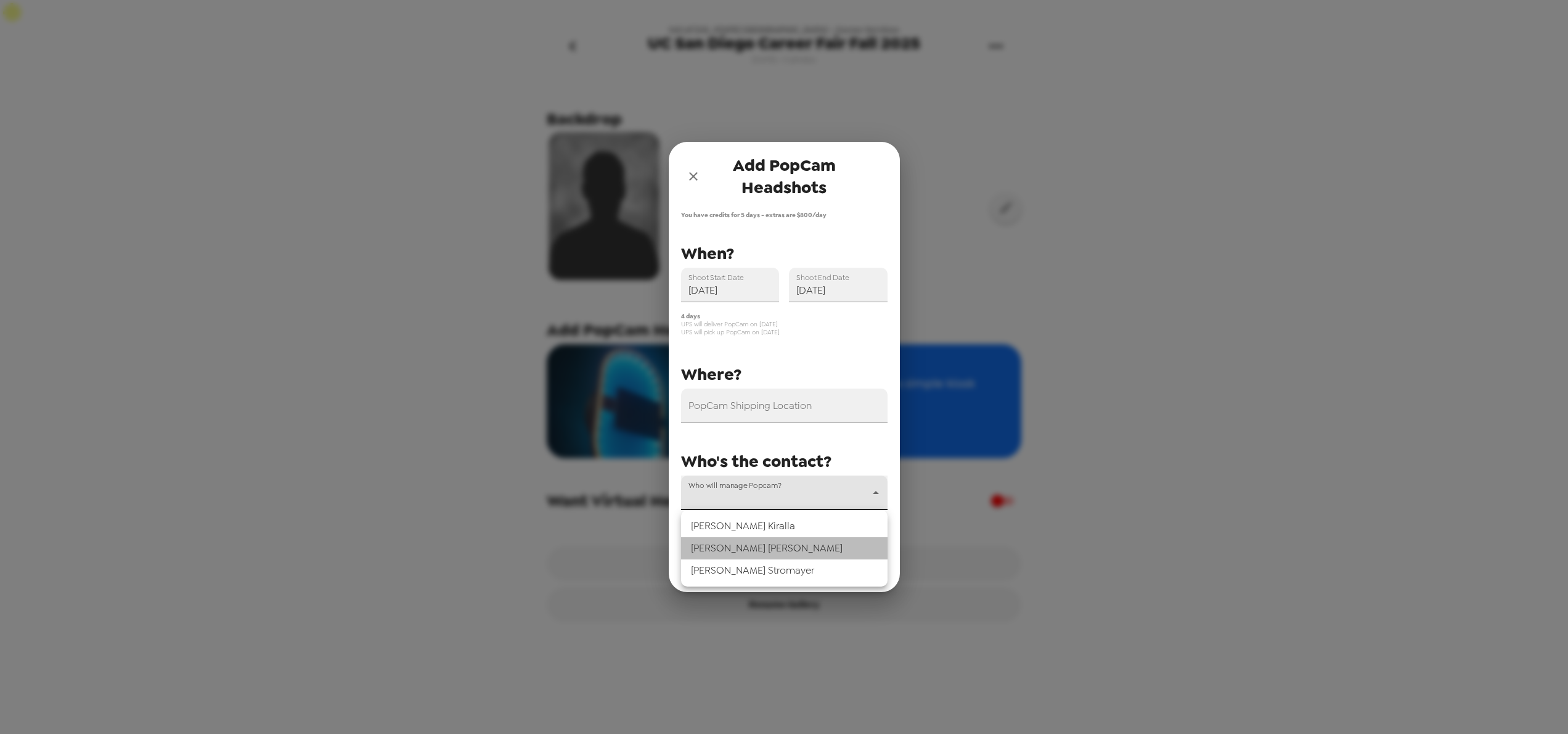
type input "69671"
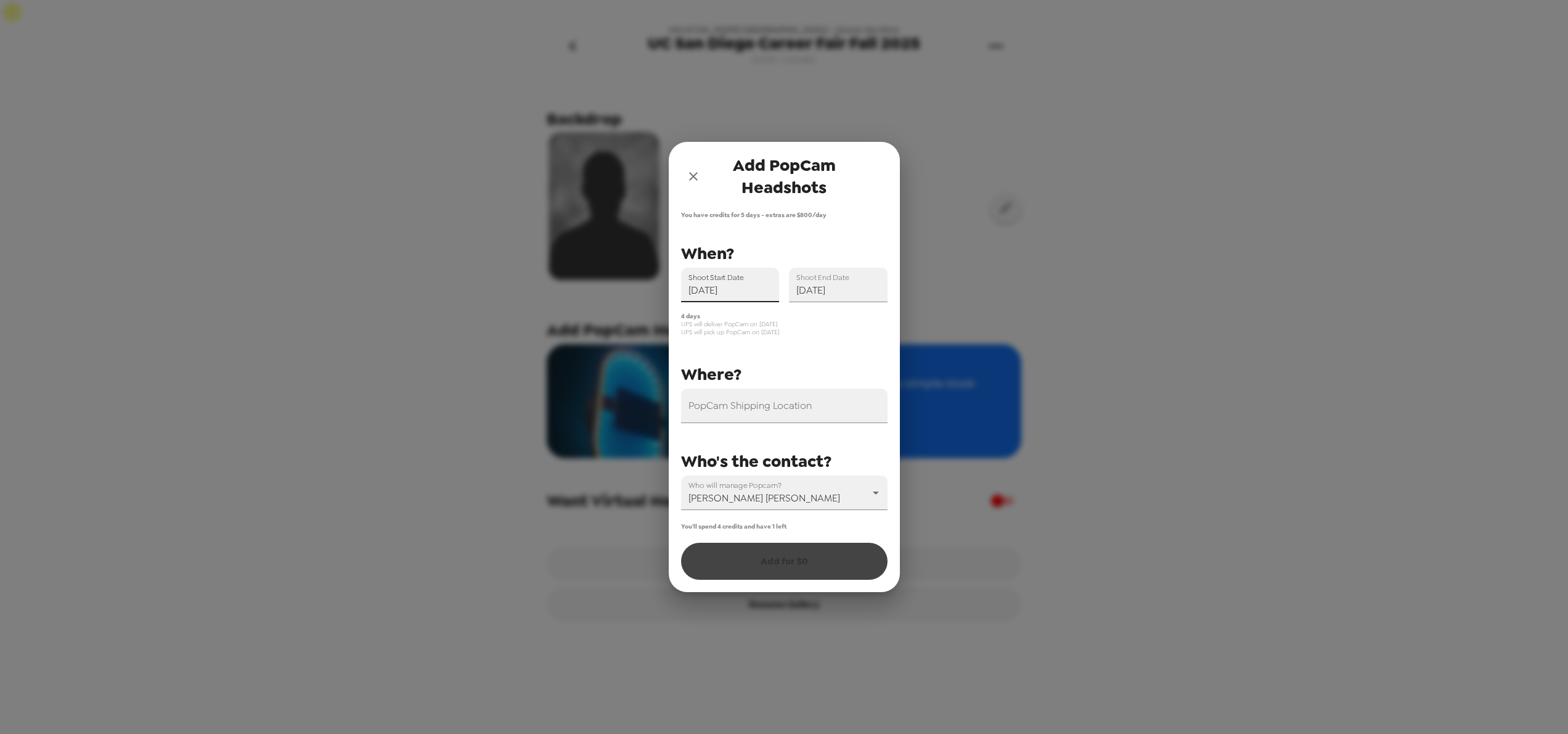
click at [743, 292] on input "[DATE]" at bounding box center [730, 285] width 98 height 34
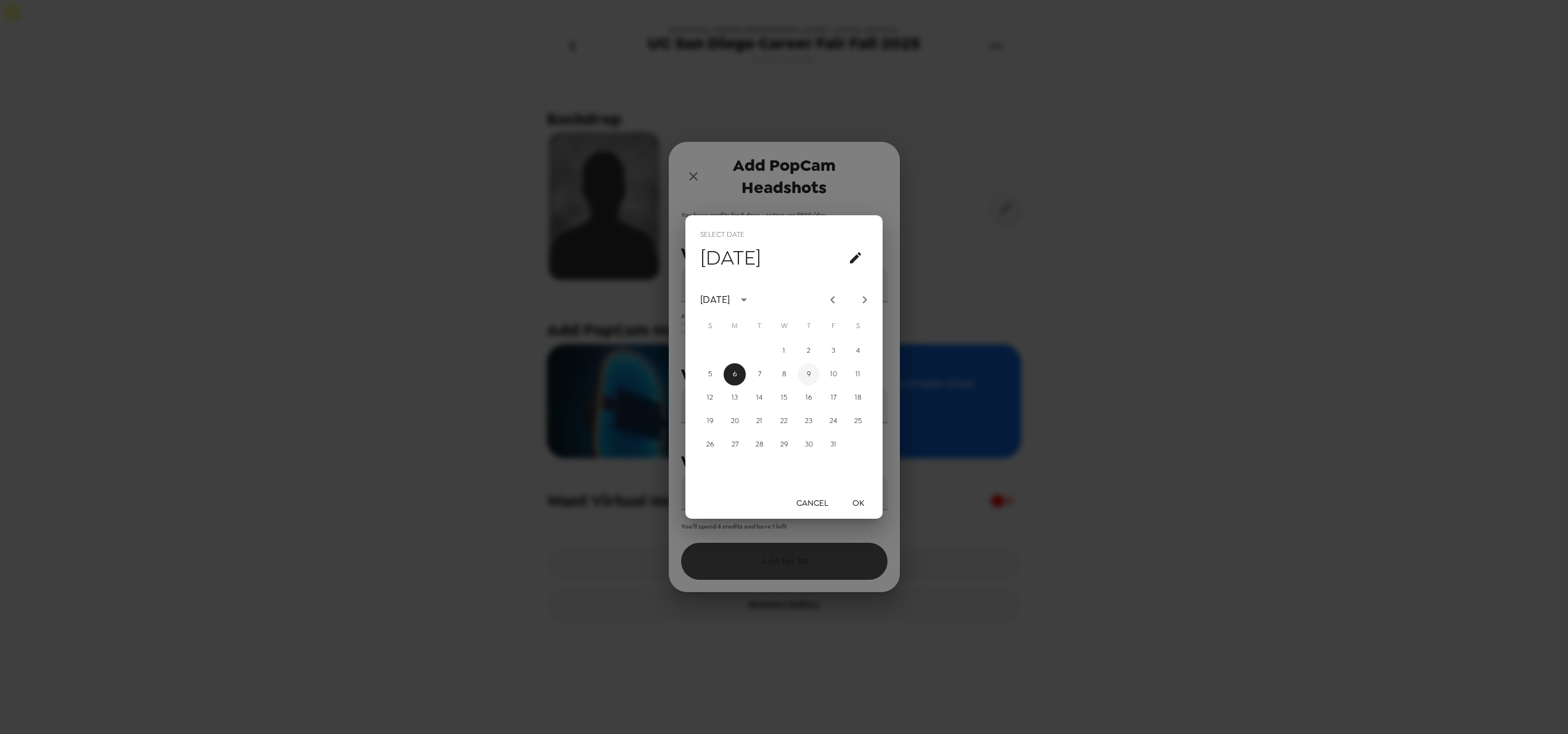
click at [813, 375] on button "9" at bounding box center [809, 374] width 22 height 22
click at [859, 499] on button "OK" at bounding box center [858, 502] width 40 height 23
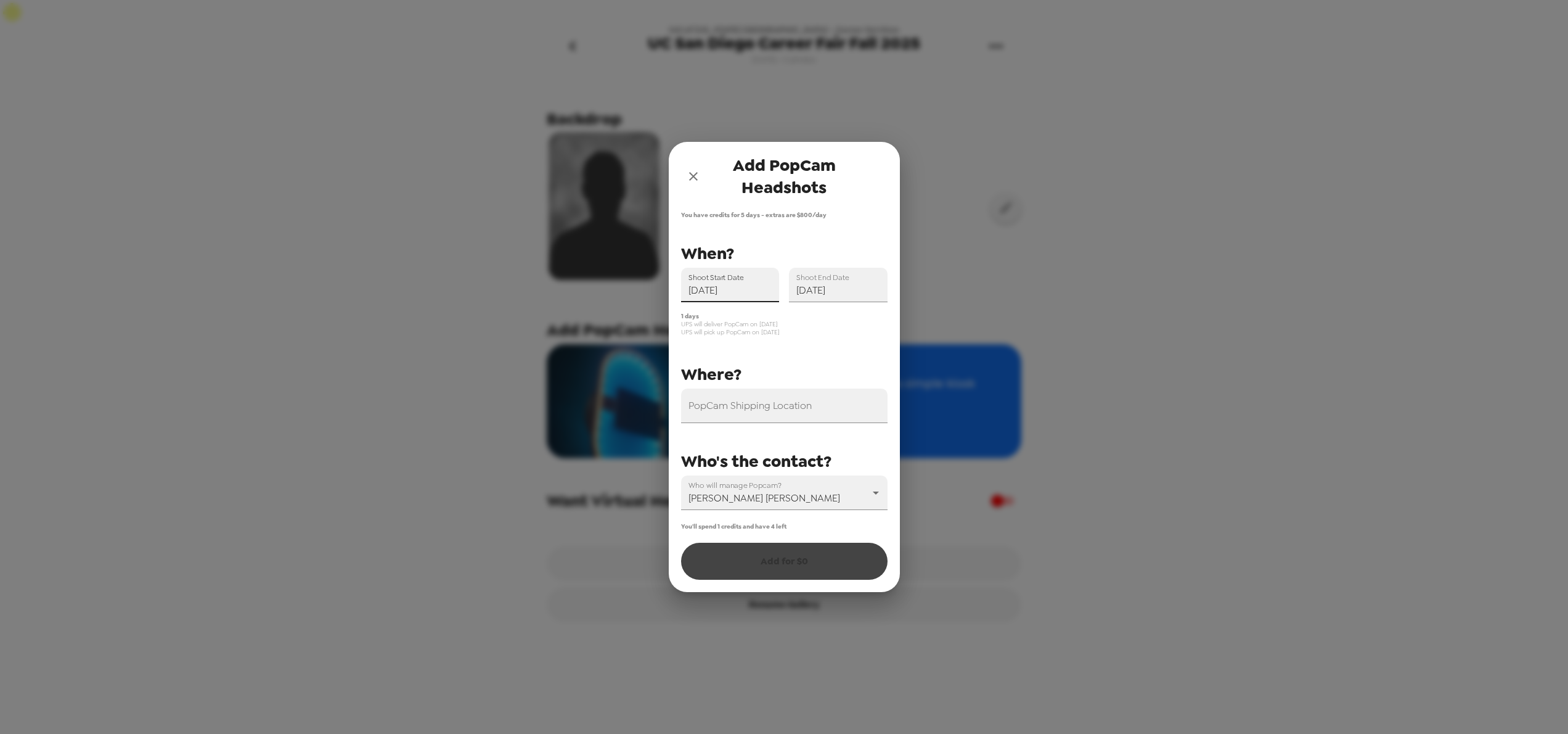
click at [728, 282] on label "Shoot Start Date" at bounding box center [715, 276] width 55 height 10
click at [728, 282] on input "[DATE]" at bounding box center [730, 285] width 98 height 34
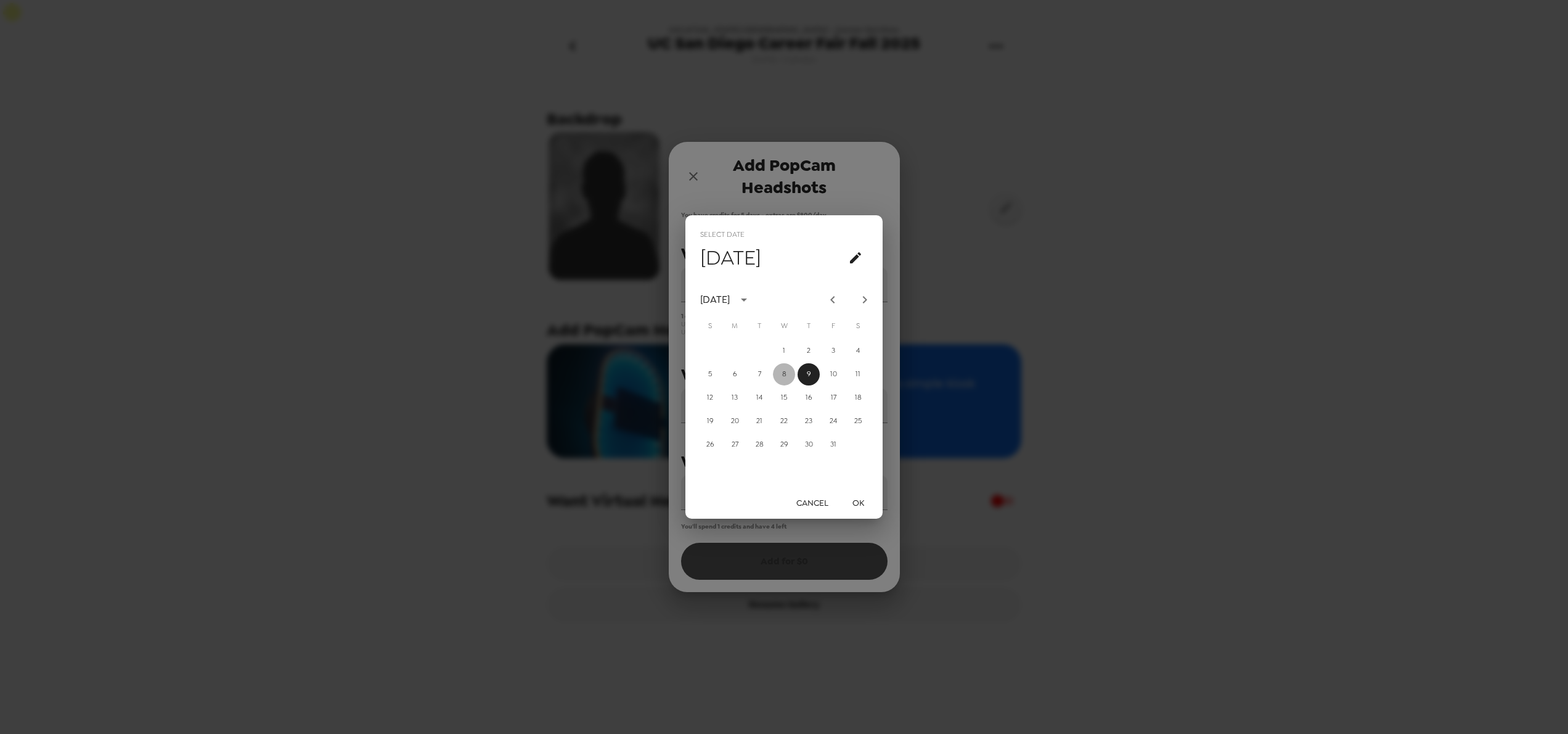
click at [775, 370] on button "8" at bounding box center [784, 374] width 22 height 22
click at [857, 499] on button "OK" at bounding box center [858, 502] width 40 height 23
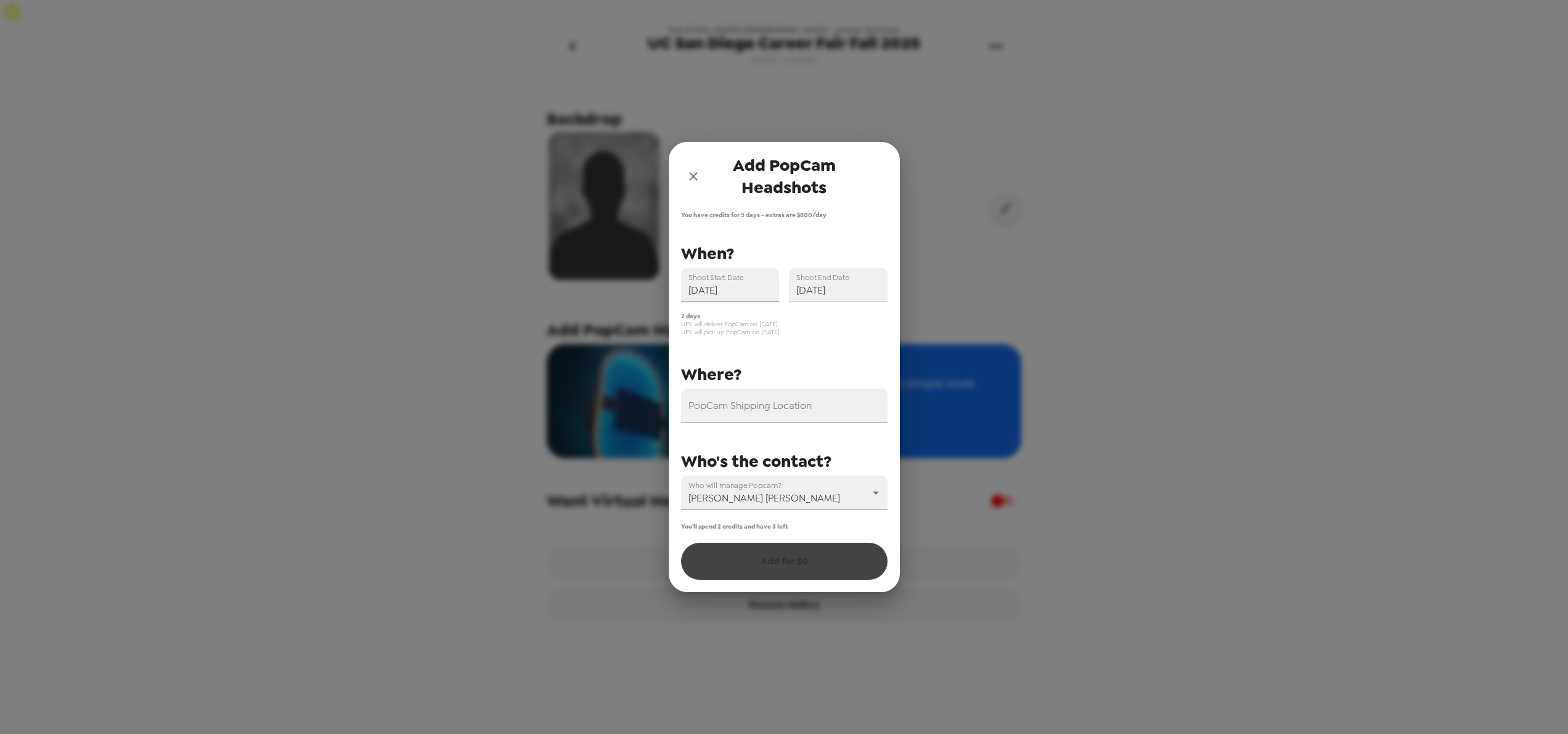
click at [741, 287] on input "[DATE]" at bounding box center [730, 285] width 98 height 34
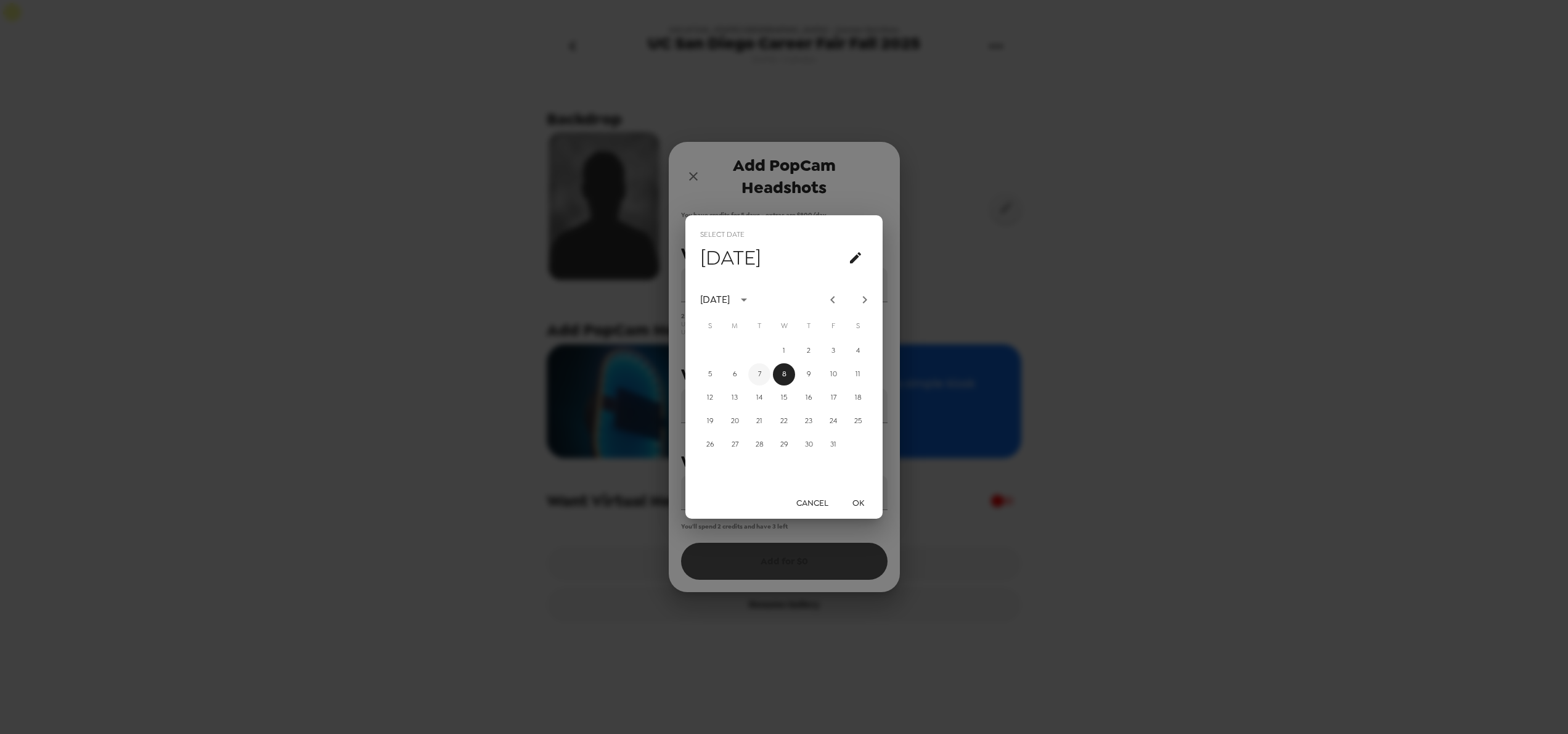
click at [753, 373] on button "7" at bounding box center [759, 374] width 22 height 22
type input "[DATE]"
click at [856, 267] on button "calendar view is open, go to text input view" at bounding box center [855, 258] width 25 height 25
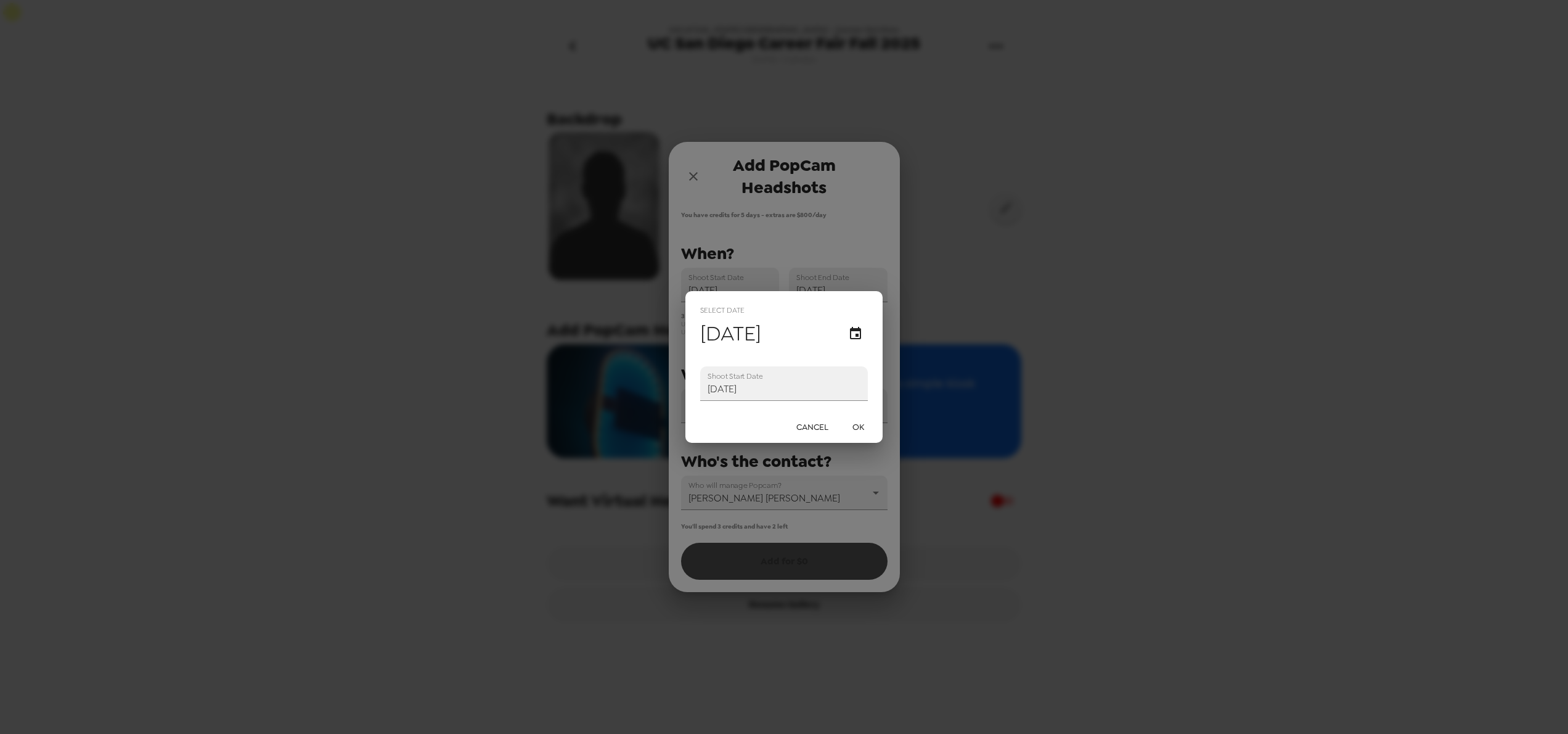
click at [848, 427] on button "OK" at bounding box center [858, 426] width 40 height 23
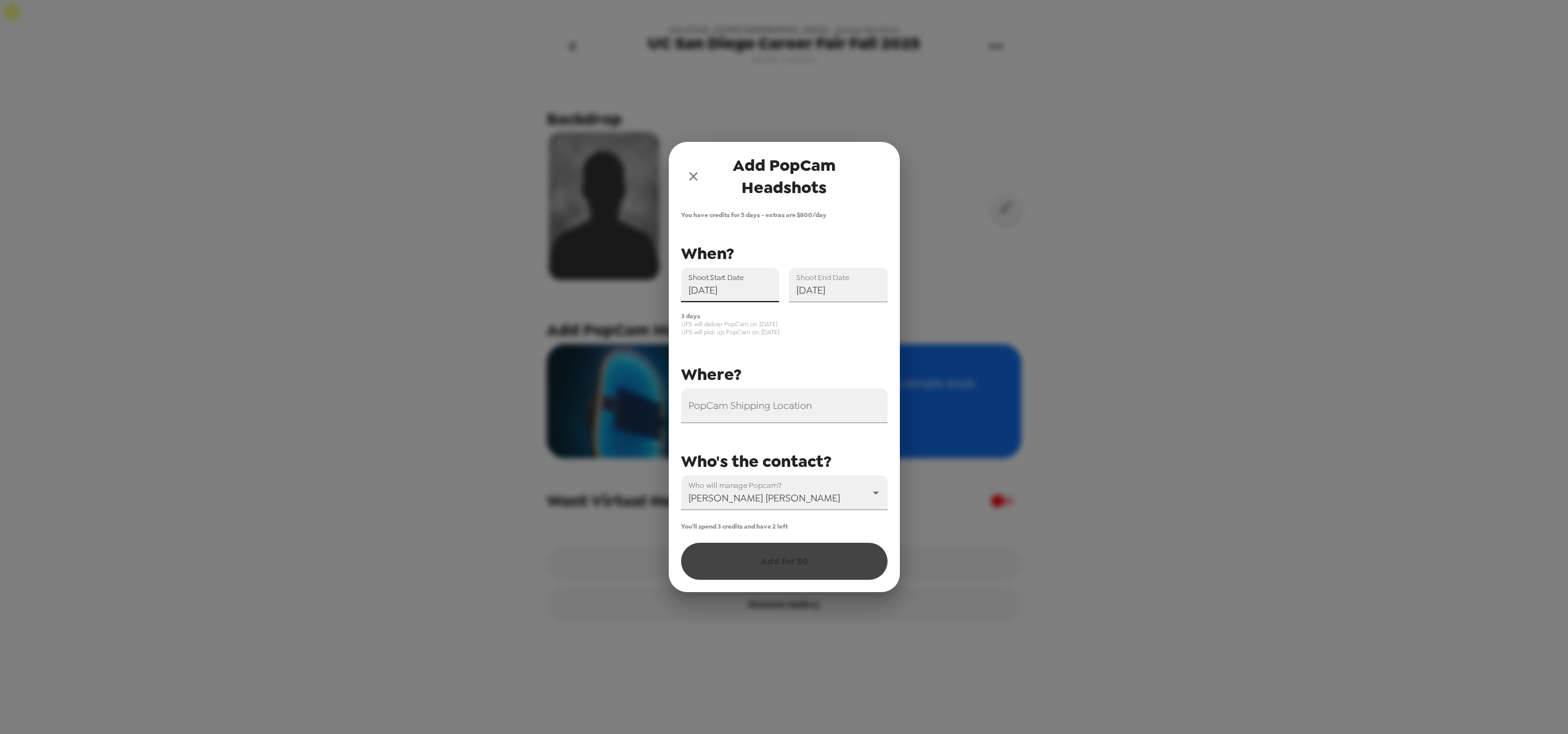
click at [693, 174] on icon "close" at bounding box center [694, 176] width 15 height 15
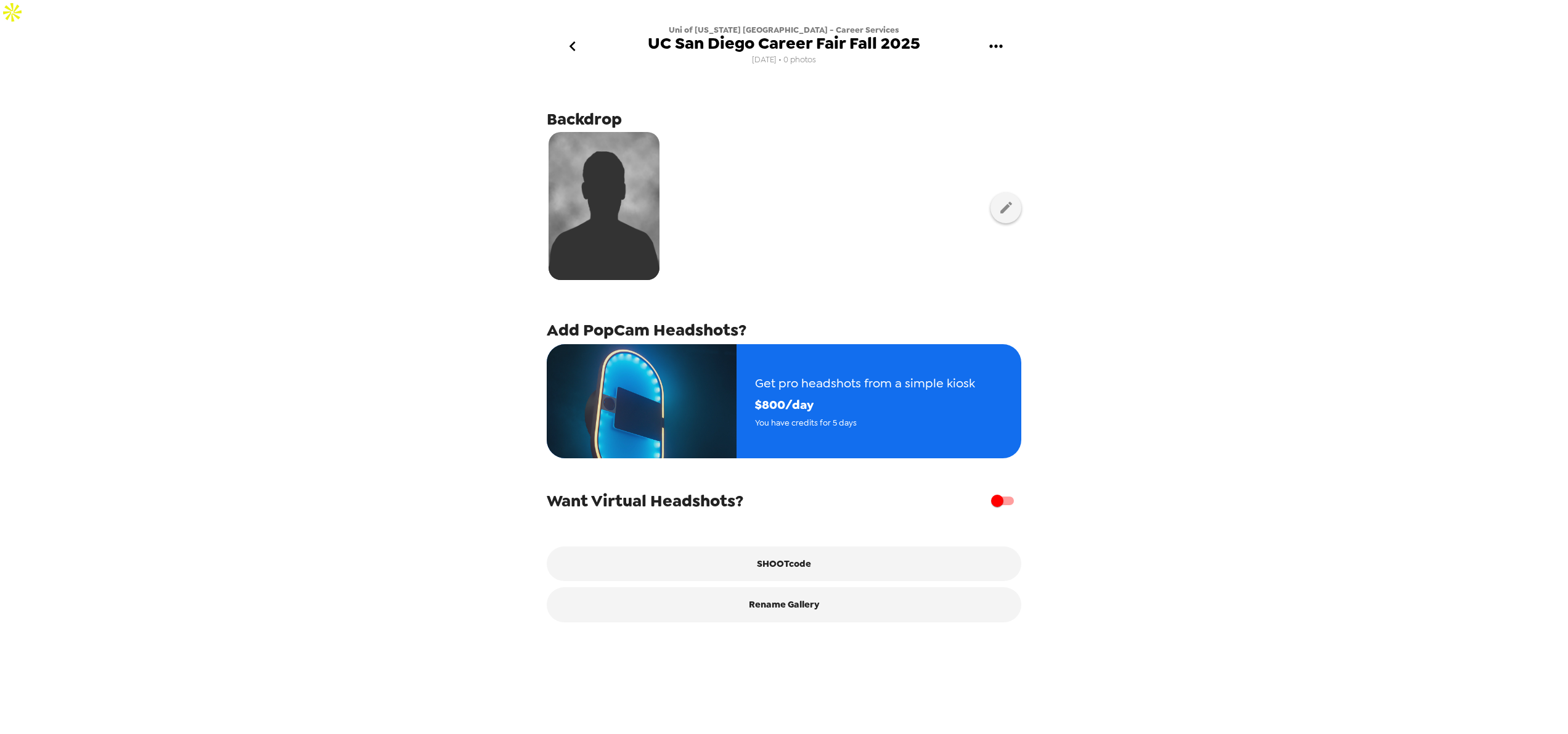
click at [472, 310] on div "Uni of [US_STATE] [GEOGRAPHIC_DATA] - Career Services [GEOGRAPHIC_DATA] [GEOGRA…" at bounding box center [784, 392] width 1568 height 734
